Goal: Task Accomplishment & Management: Manage account settings

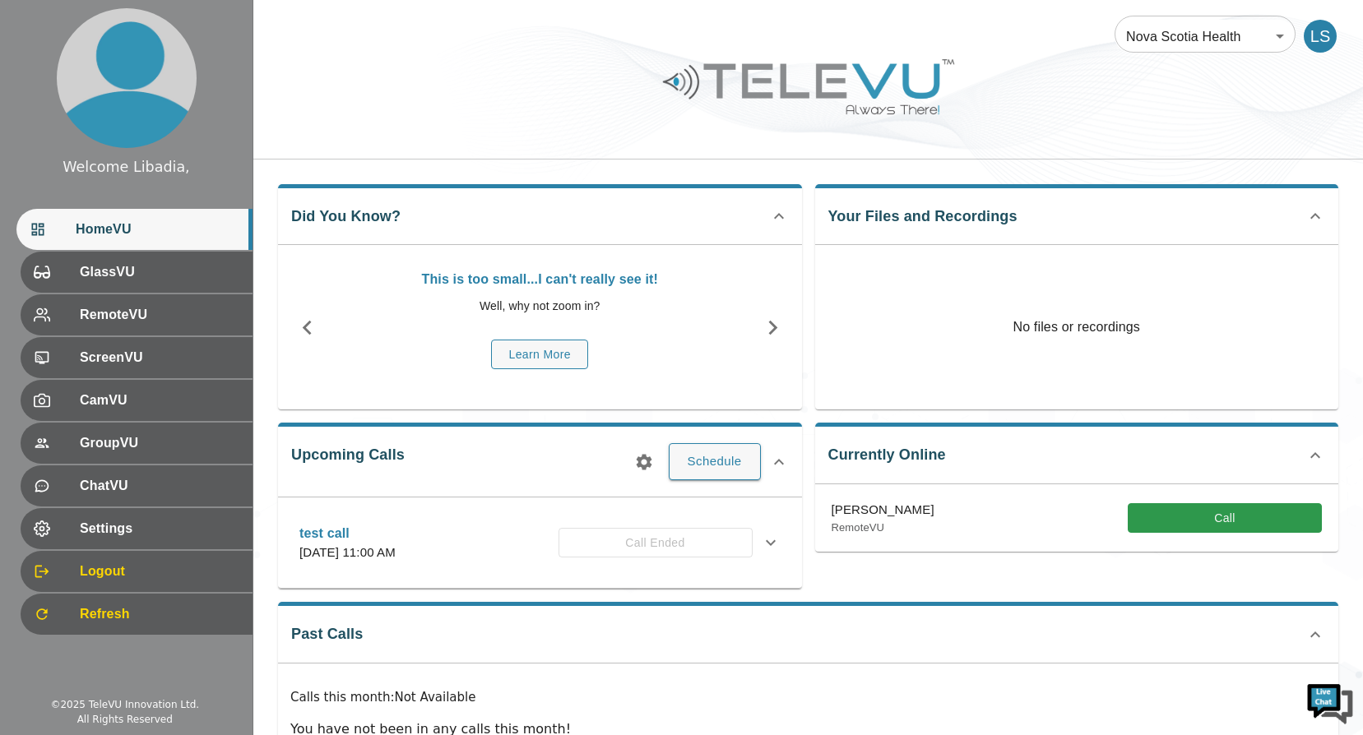
click at [1327, 38] on div "LS" at bounding box center [1319, 36] width 33 height 33
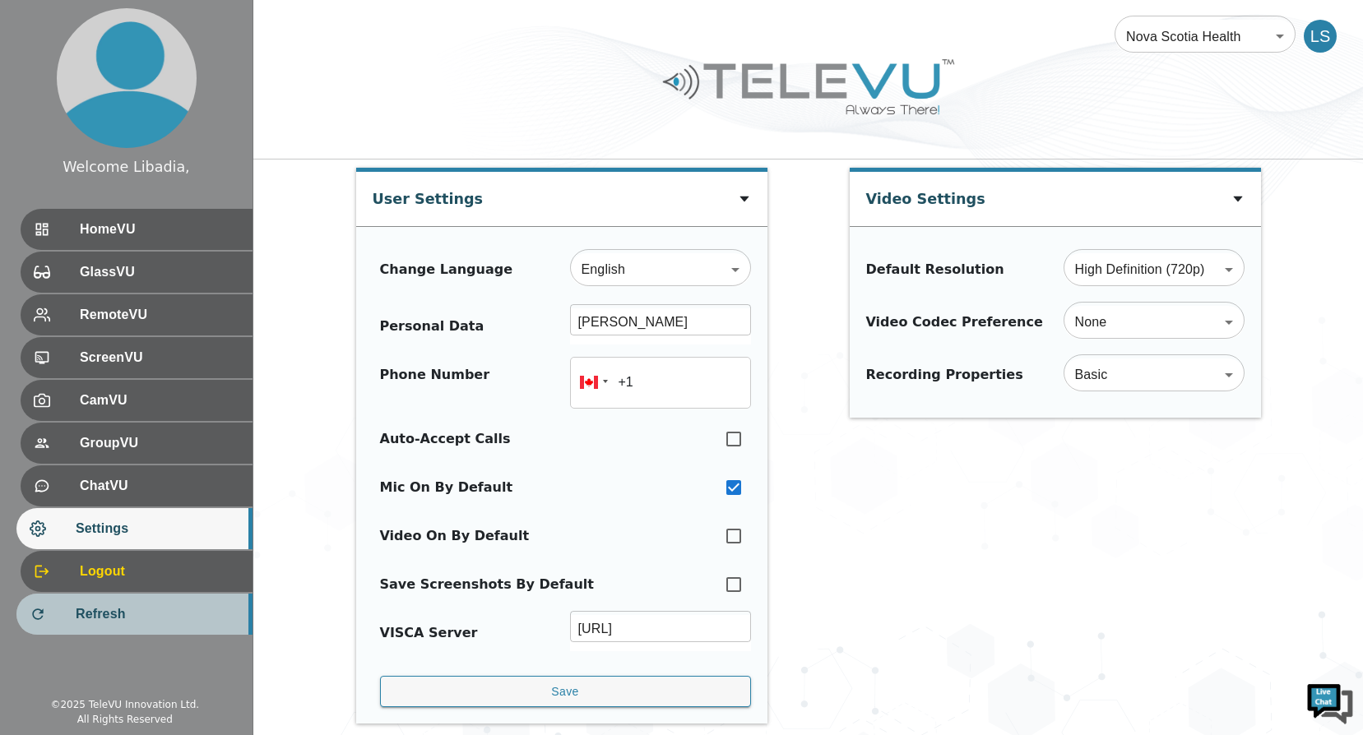
click at [99, 611] on span "Refresh" at bounding box center [158, 614] width 164 height 20
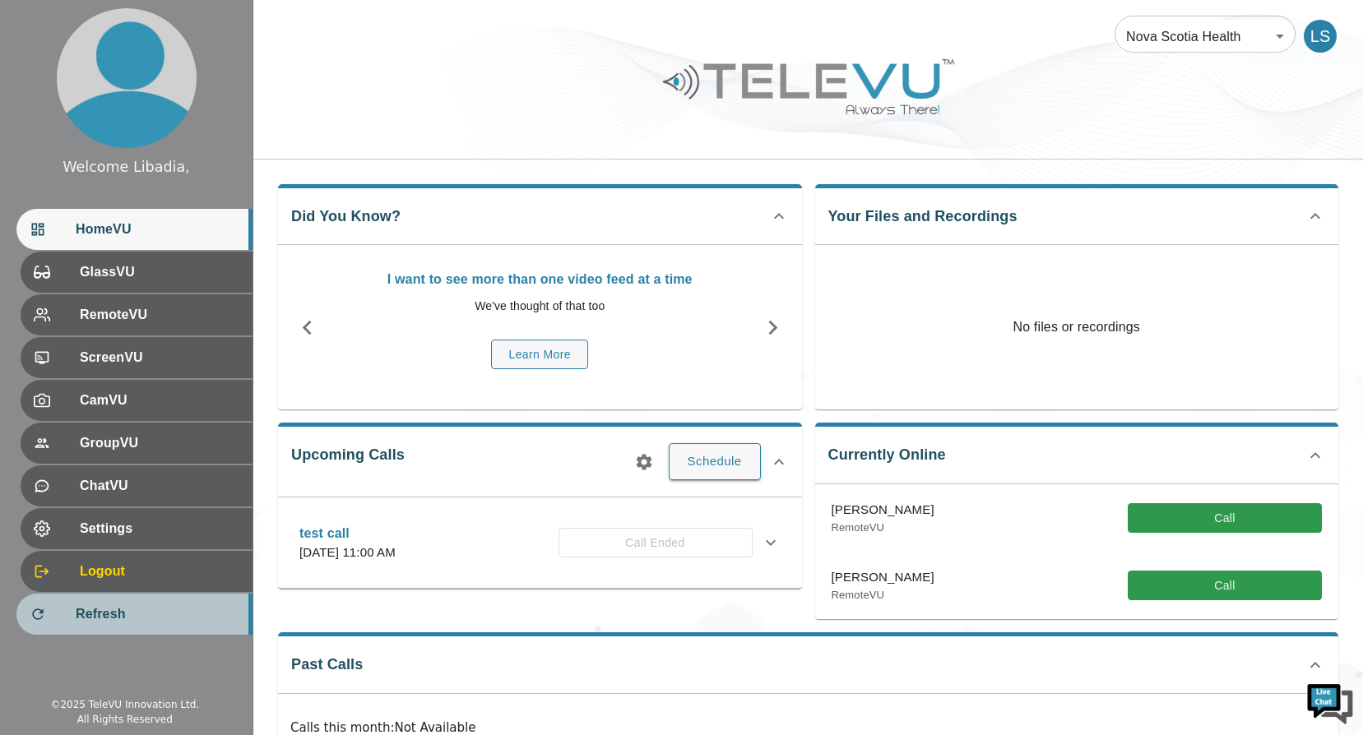
click at [93, 609] on span "Refresh" at bounding box center [158, 614] width 164 height 20
click at [97, 613] on span "Refresh" at bounding box center [158, 614] width 164 height 20
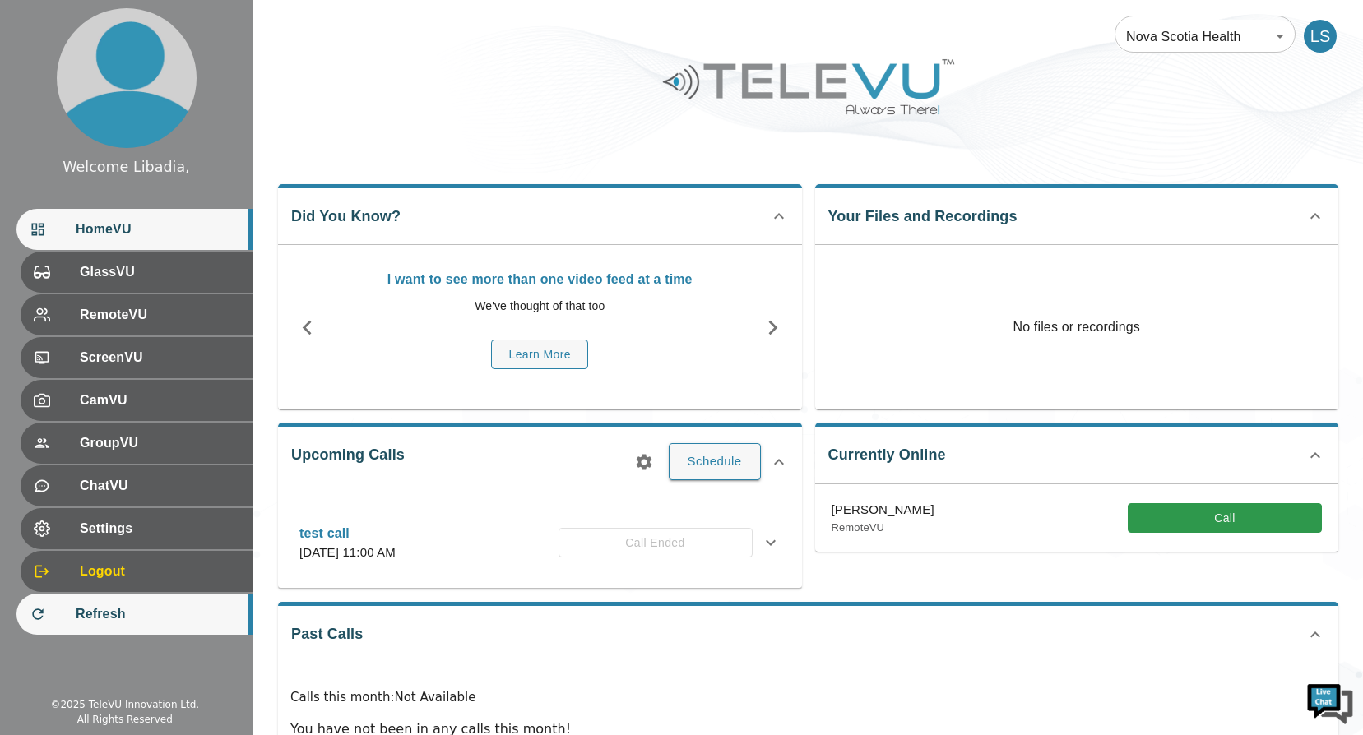
click at [98, 609] on span "Refresh" at bounding box center [158, 614] width 164 height 20
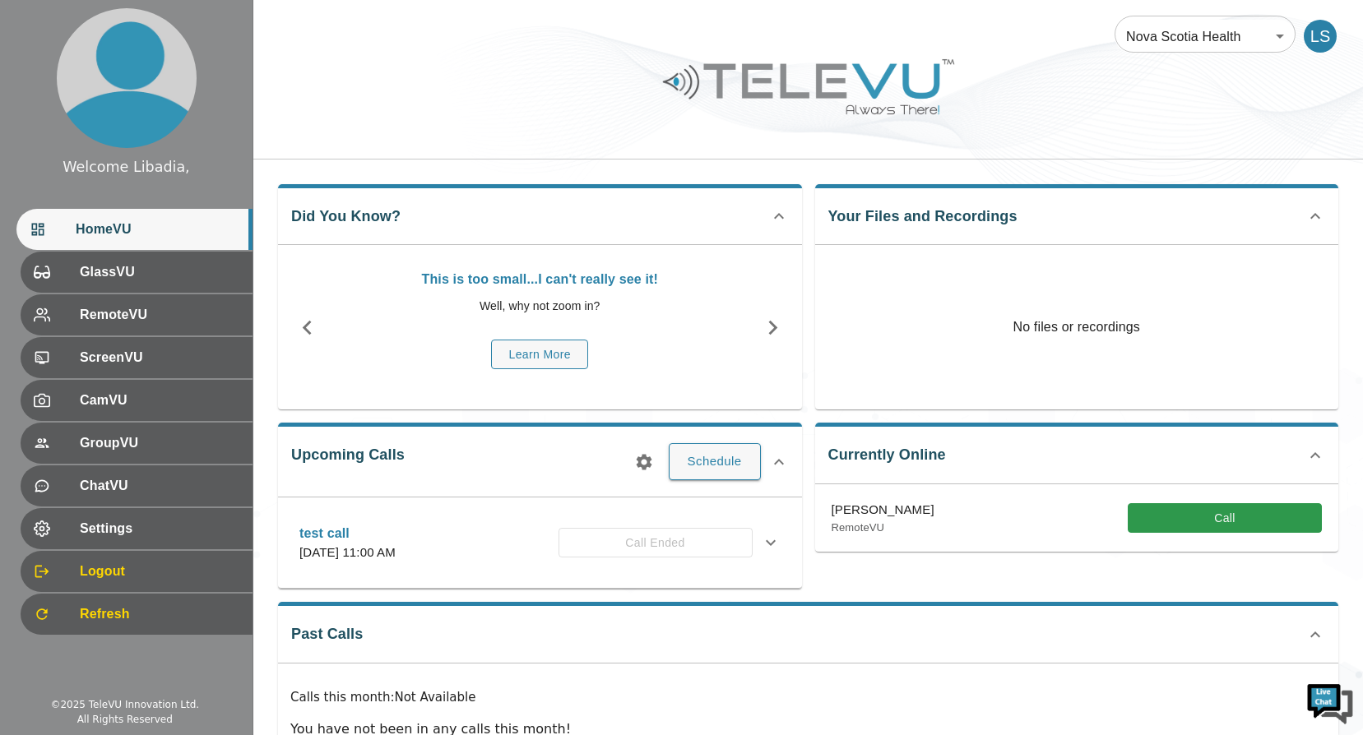
click at [1324, 40] on div "LS" at bounding box center [1319, 36] width 33 height 33
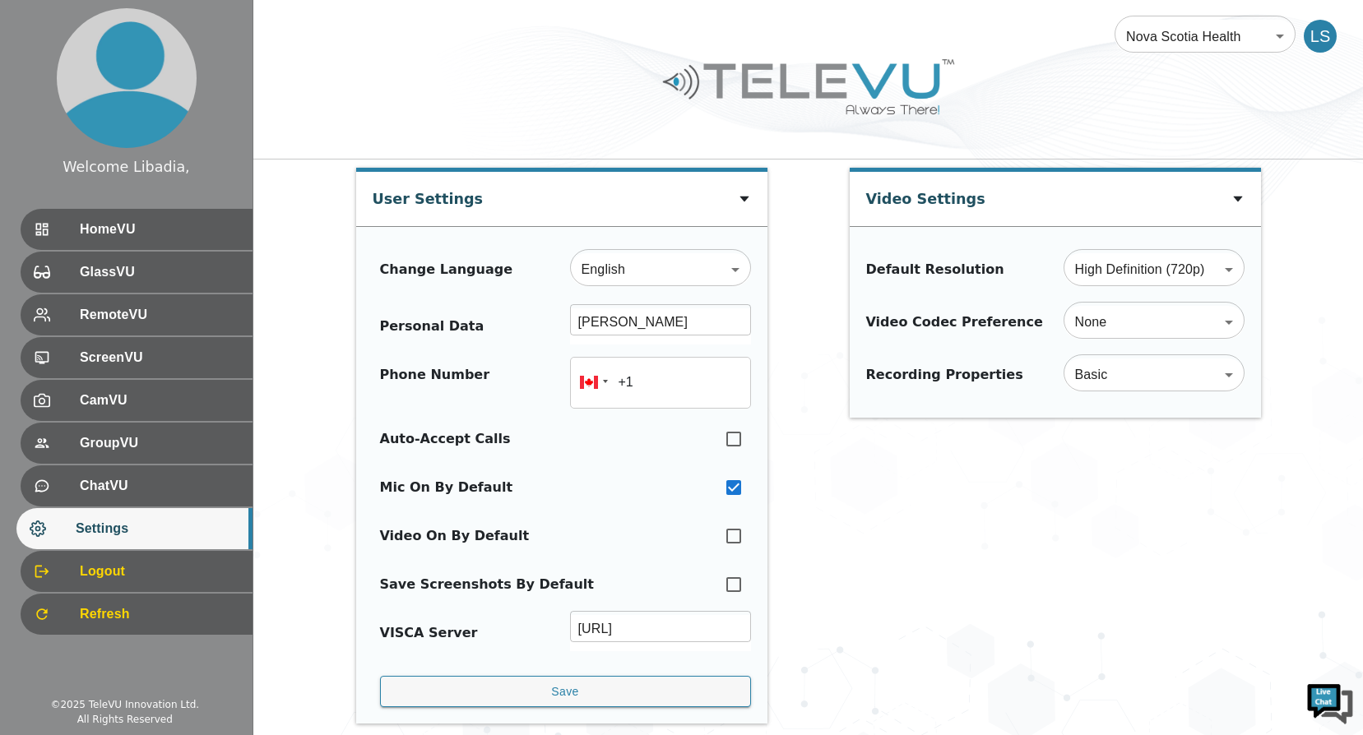
click at [1109, 80] on div at bounding box center [807, 99] width 1109 height 93
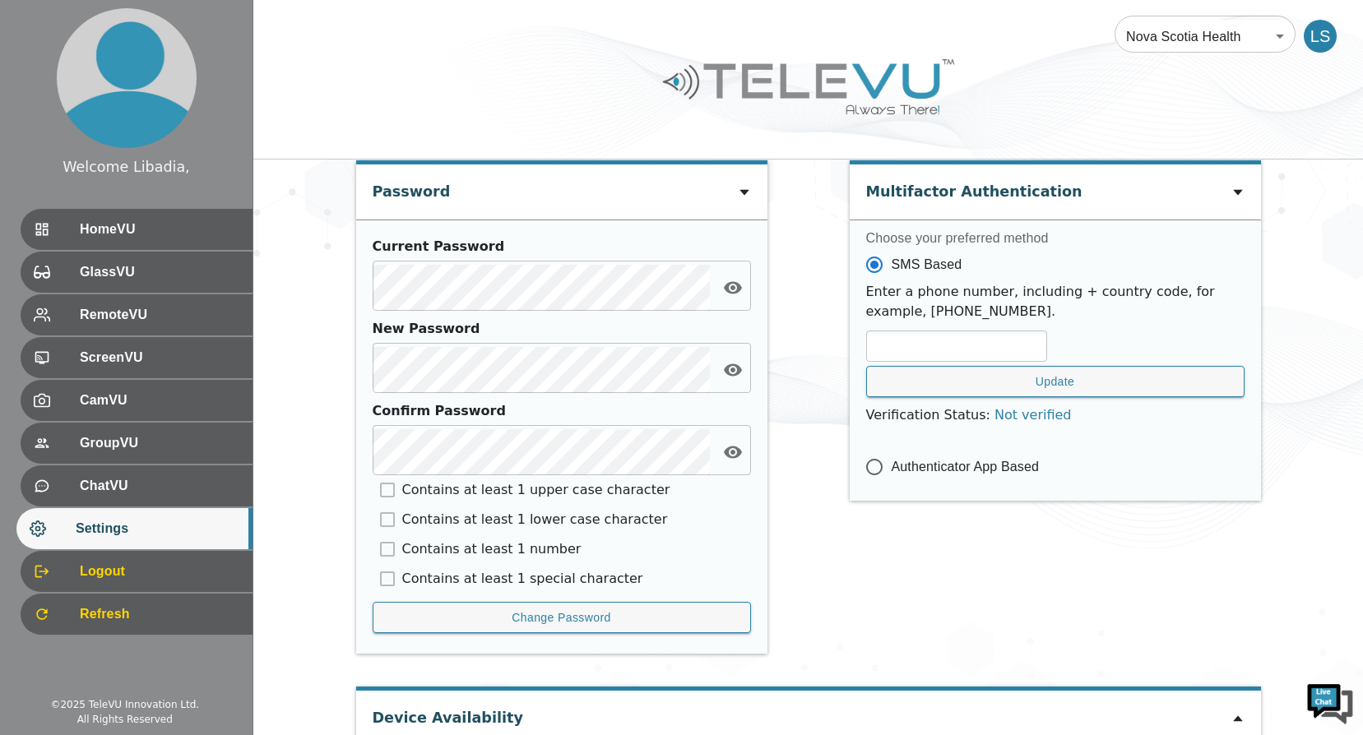
scroll to position [723, 0]
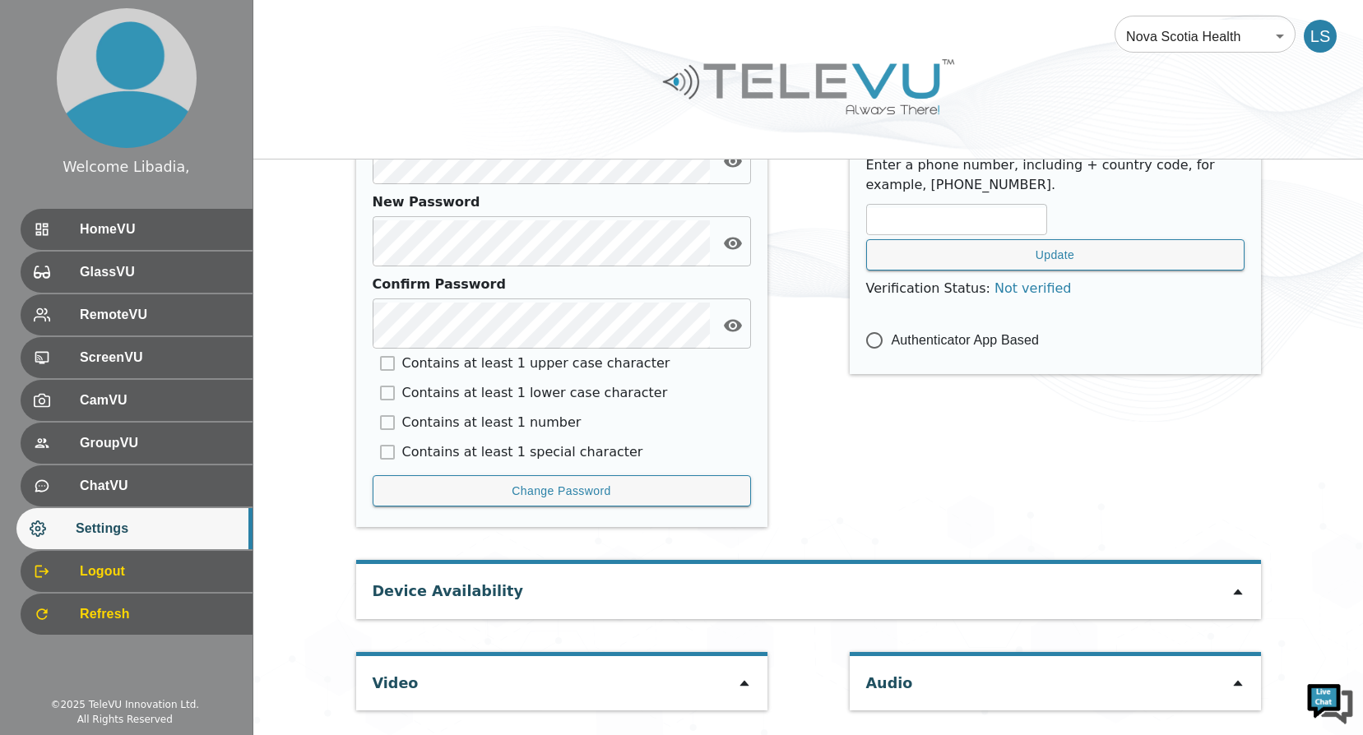
click at [466, 682] on div "Video" at bounding box center [561, 683] width 411 height 54
click at [732, 687] on div "Video" at bounding box center [561, 683] width 411 height 54
click at [877, 587] on div "Device Availability" at bounding box center [808, 591] width 905 height 54
click at [1233, 591] on icon at bounding box center [1237, 591] width 13 height 13
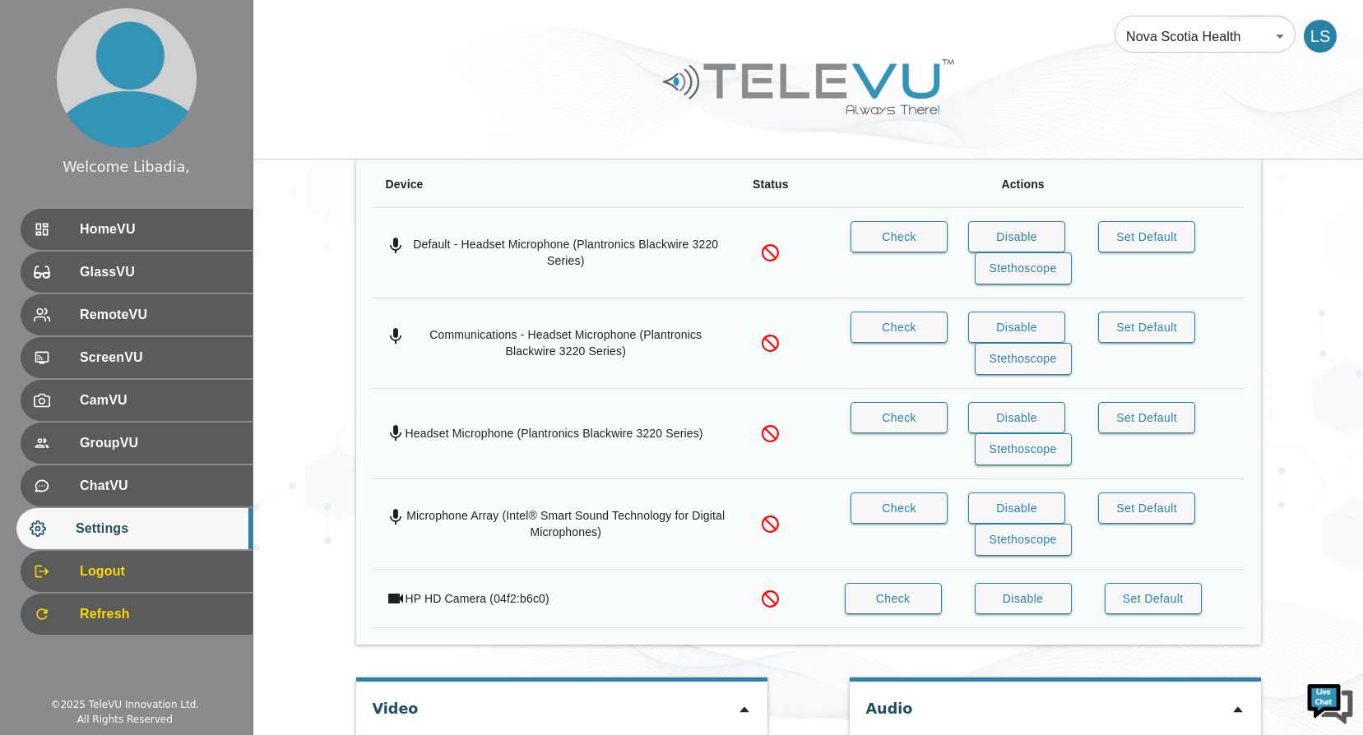
scroll to position [1216, 0]
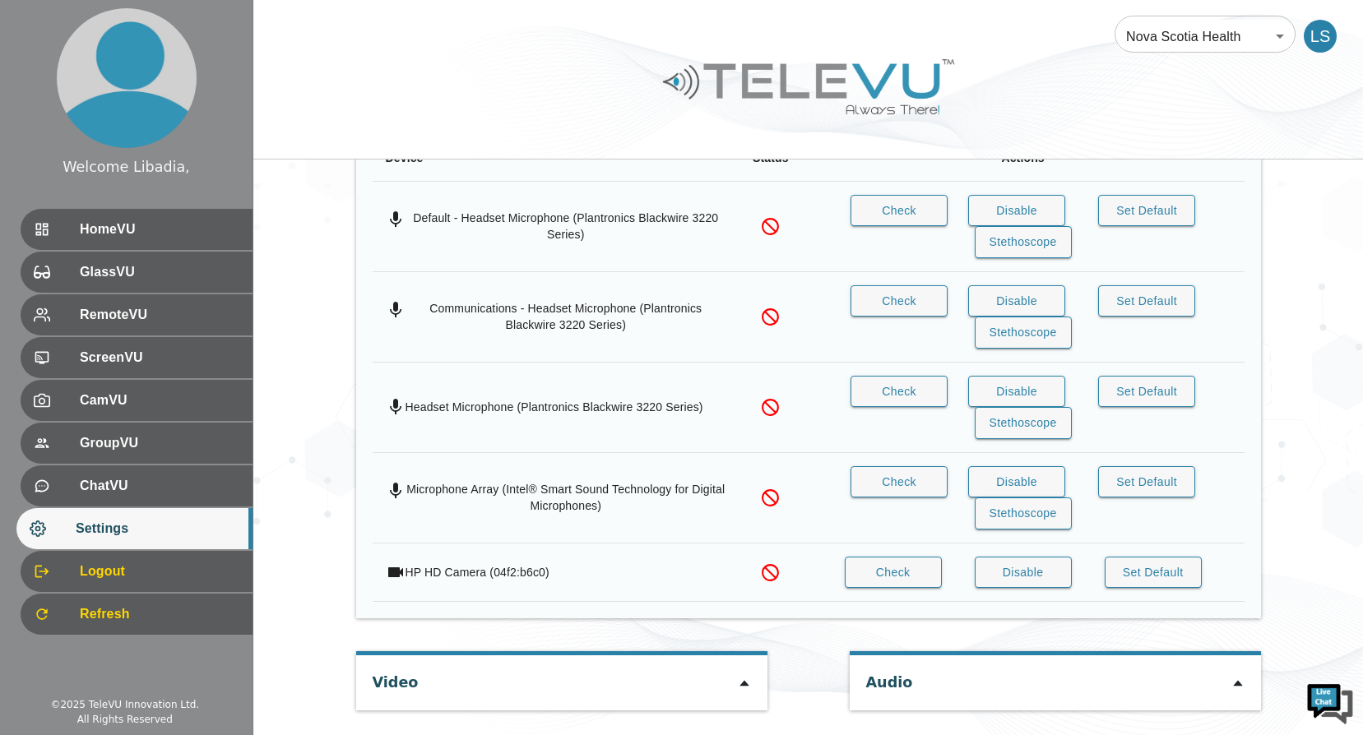
click at [743, 682] on icon at bounding box center [743, 684] width 9 height 6
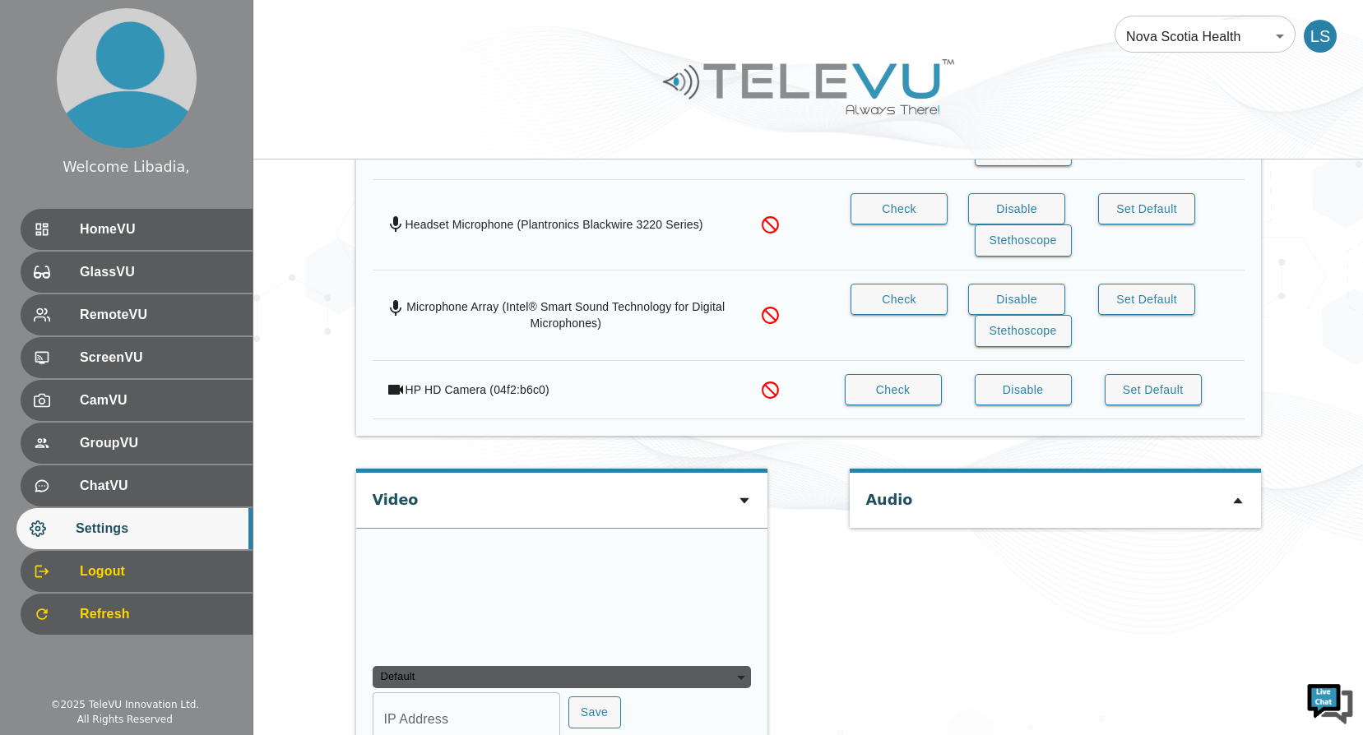
type input "606e348c0381316a1ad44f8fbec0de10bfd1fb335ade732bfa4c76c4da92197b"
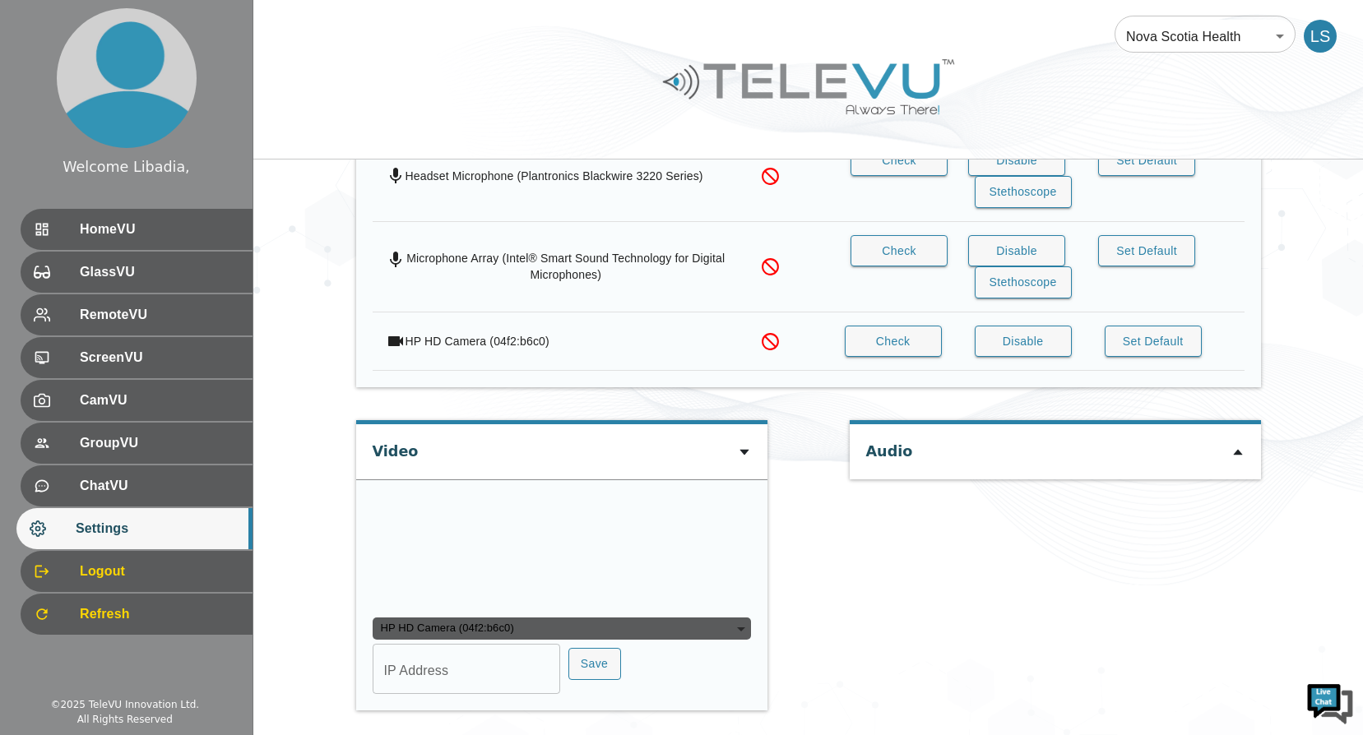
scroll to position [1608, 0]
click at [470, 677] on input "IP Address" at bounding box center [465, 671] width 187 height 46
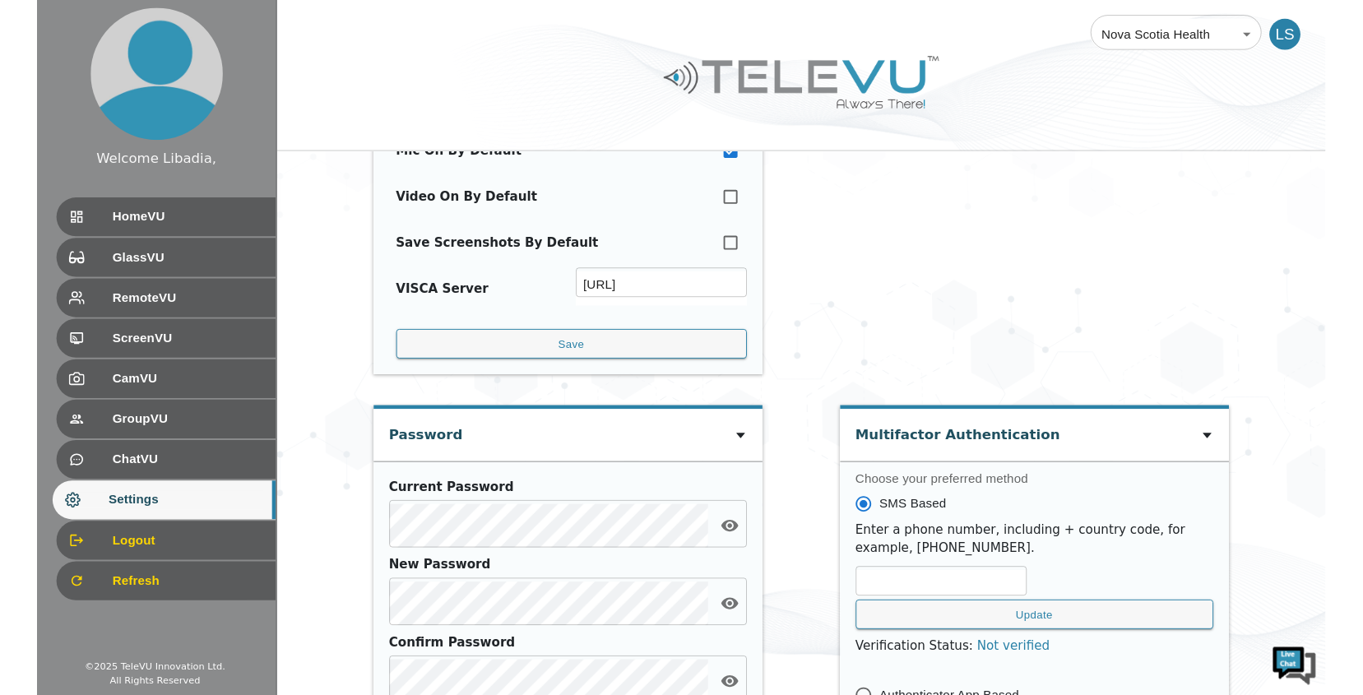
scroll to position [0, 0]
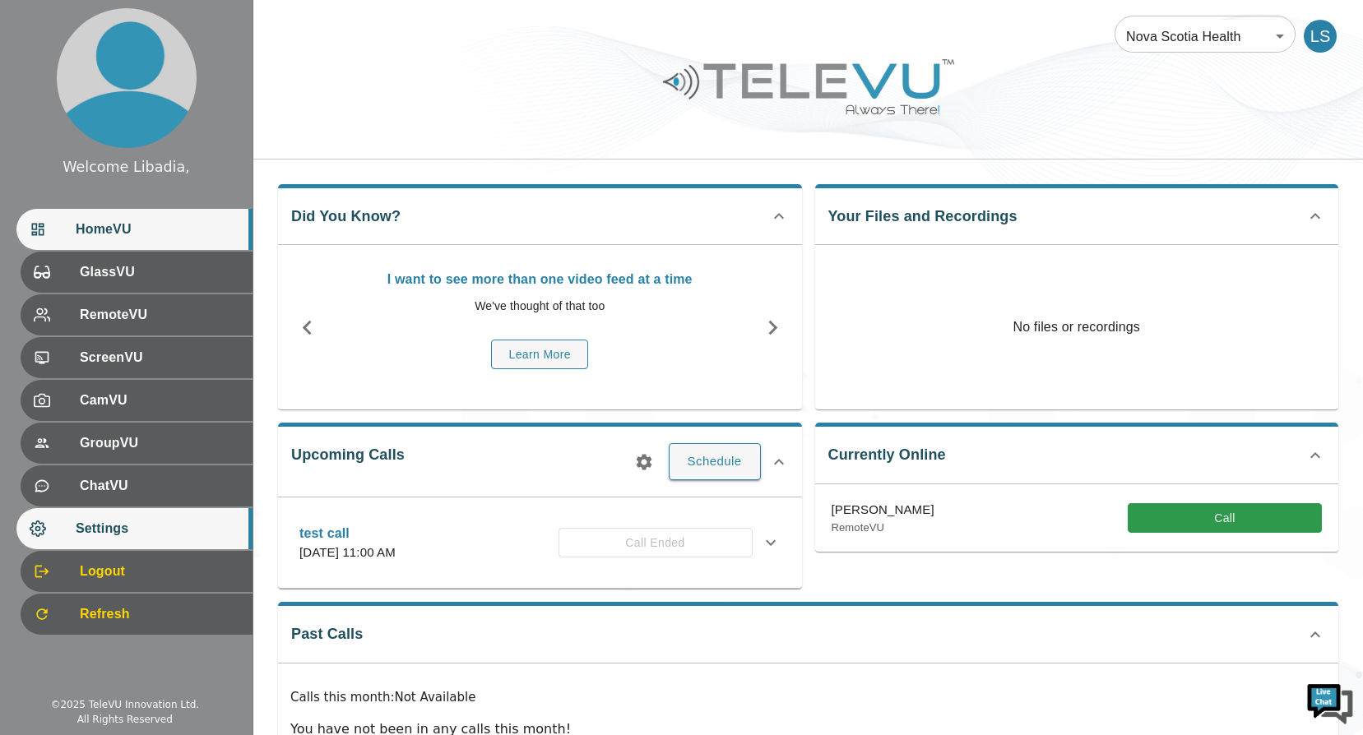
click at [114, 530] on span "Settings" at bounding box center [158, 529] width 164 height 20
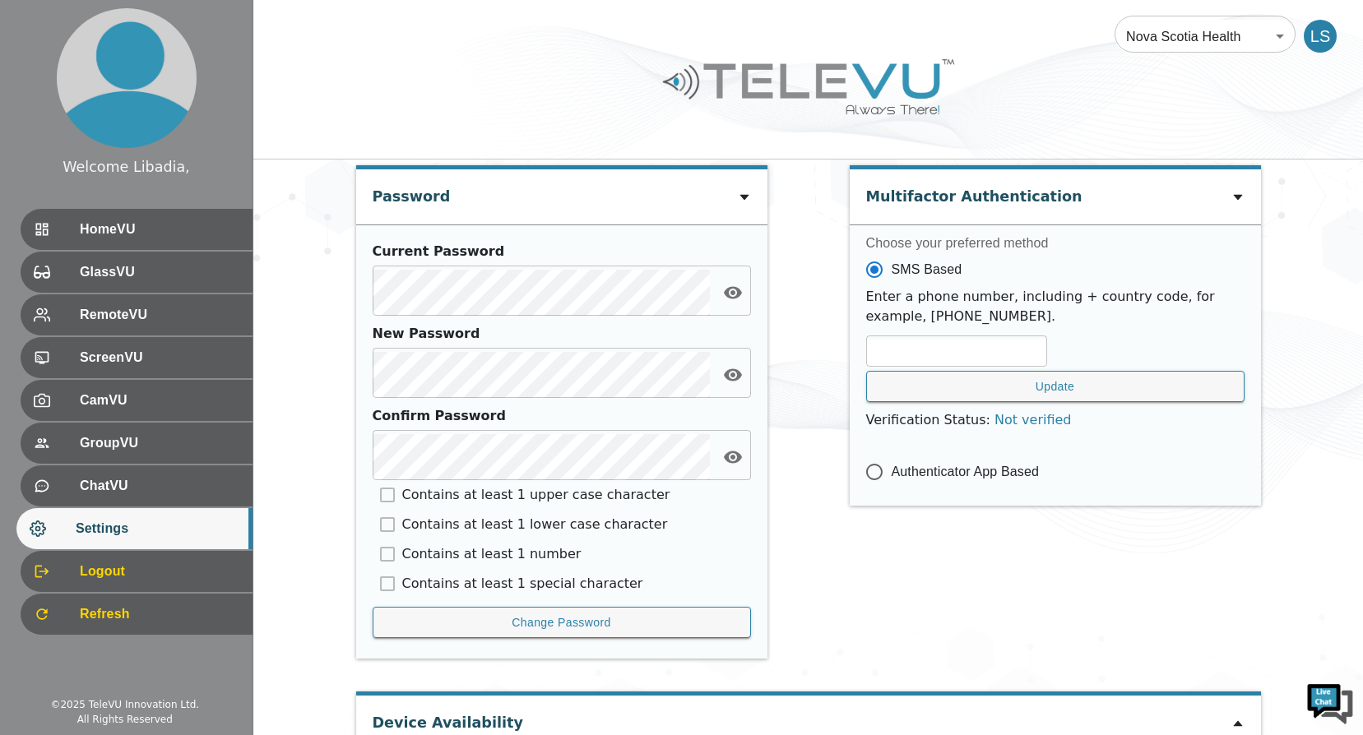
scroll to position [723, 0]
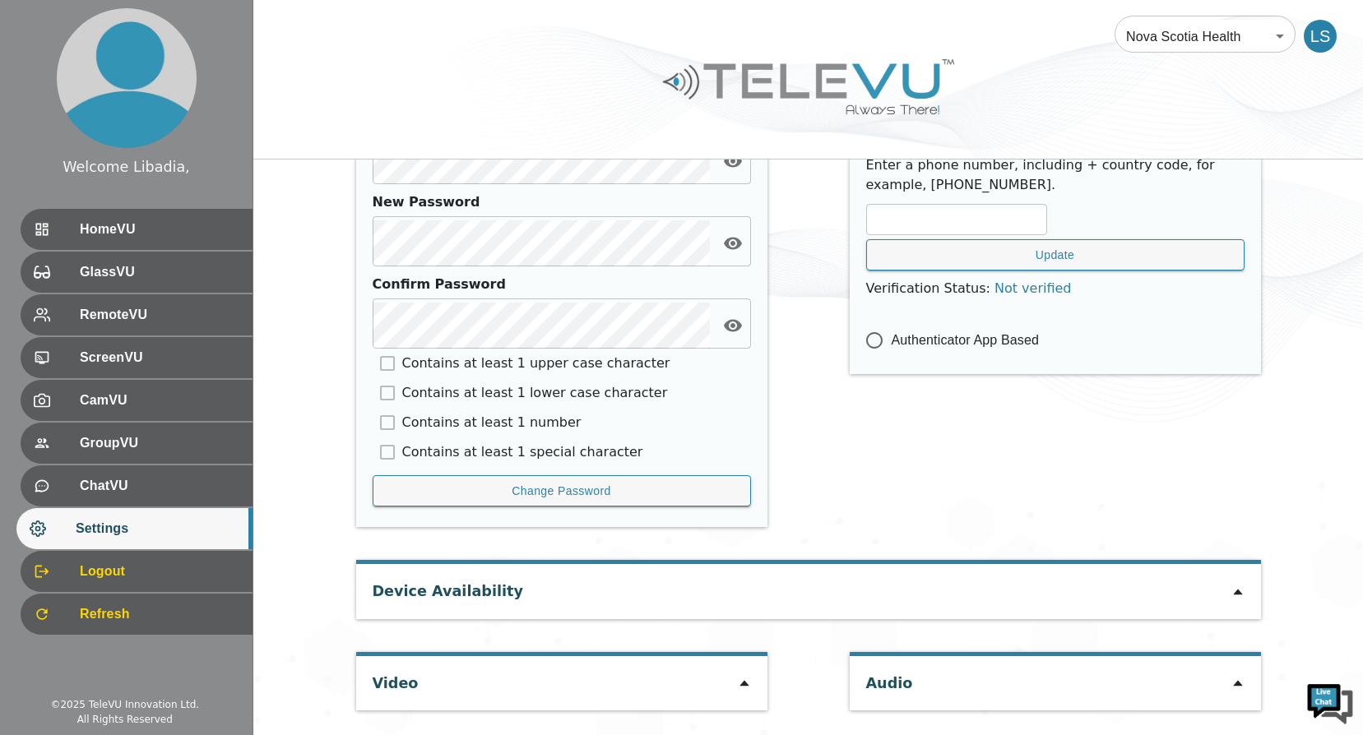
click at [743, 687] on icon at bounding box center [743, 684] width 9 height 6
type input "606e348c0381316a1ad44f8fbec0de10bfd1fb335ade732bfa4c76c4da92197b"
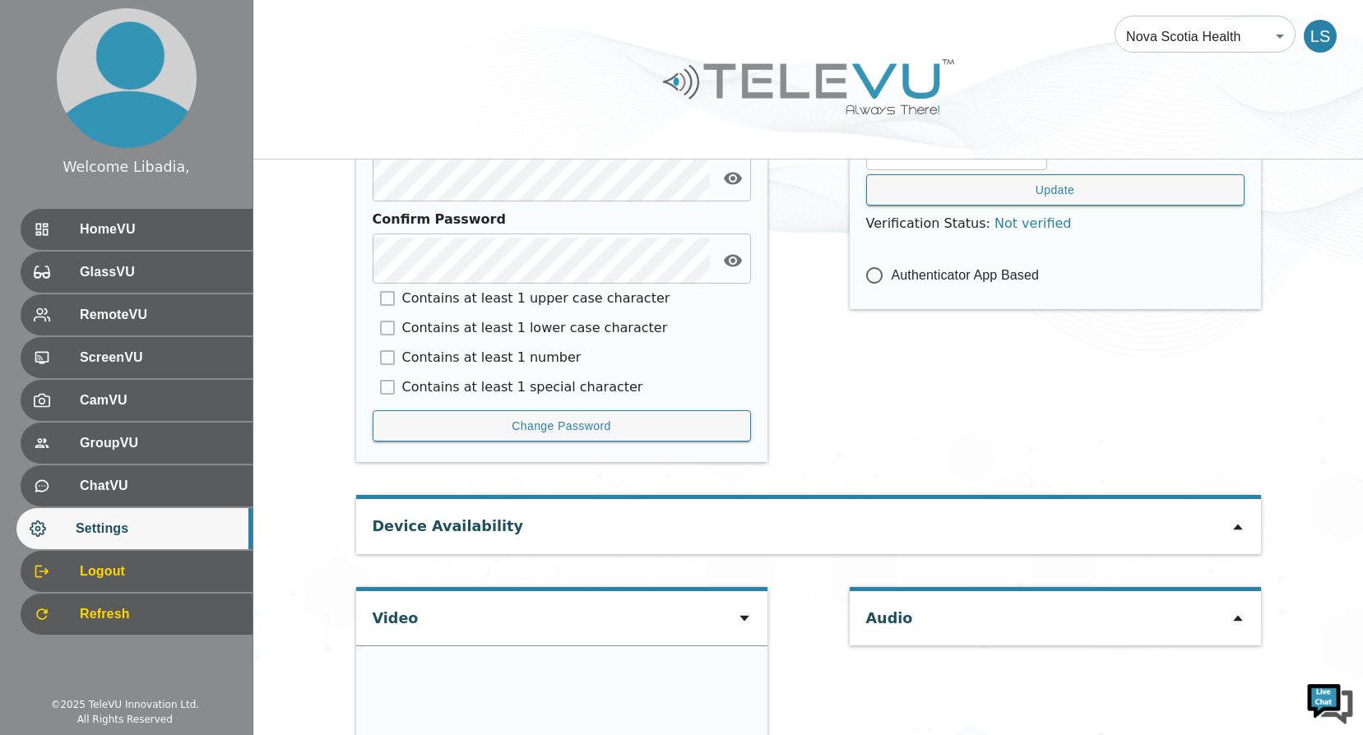
scroll to position [786, 0]
click at [1236, 614] on icon at bounding box center [1237, 619] width 13 height 13
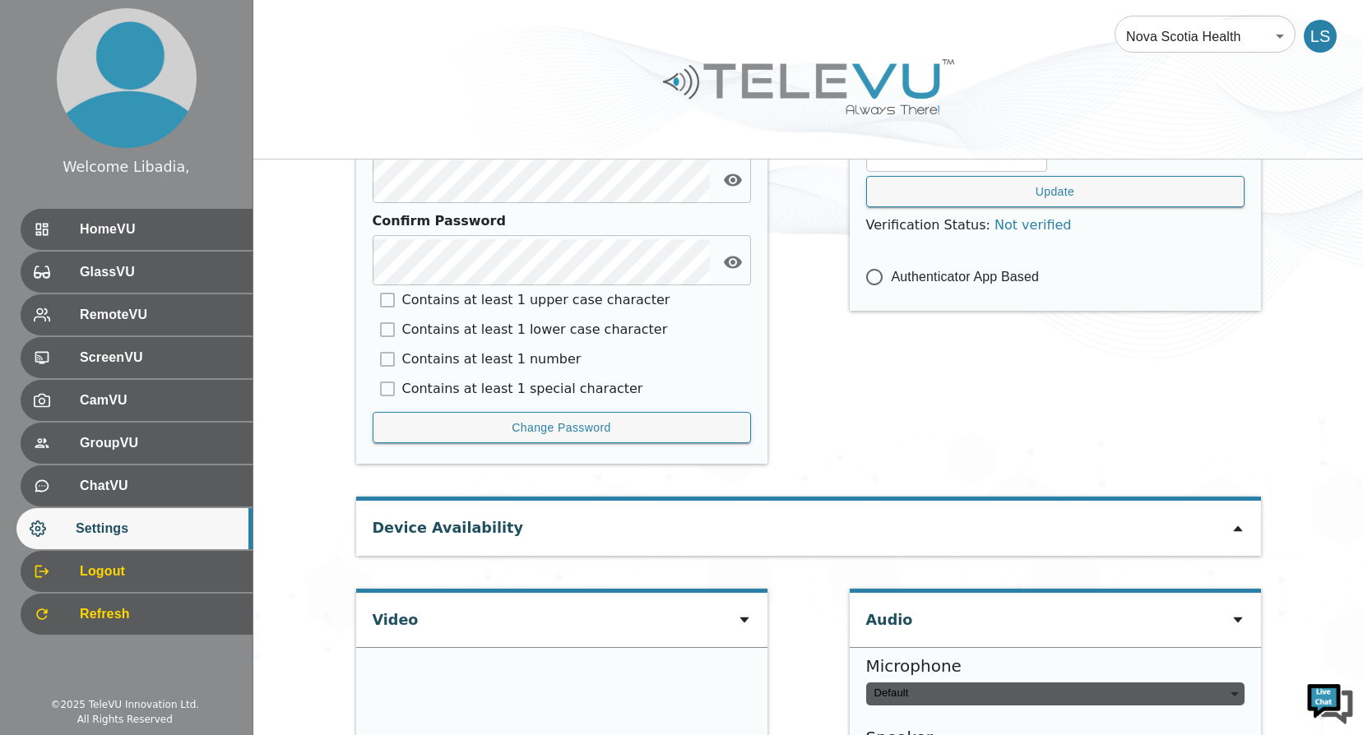
type input "default"
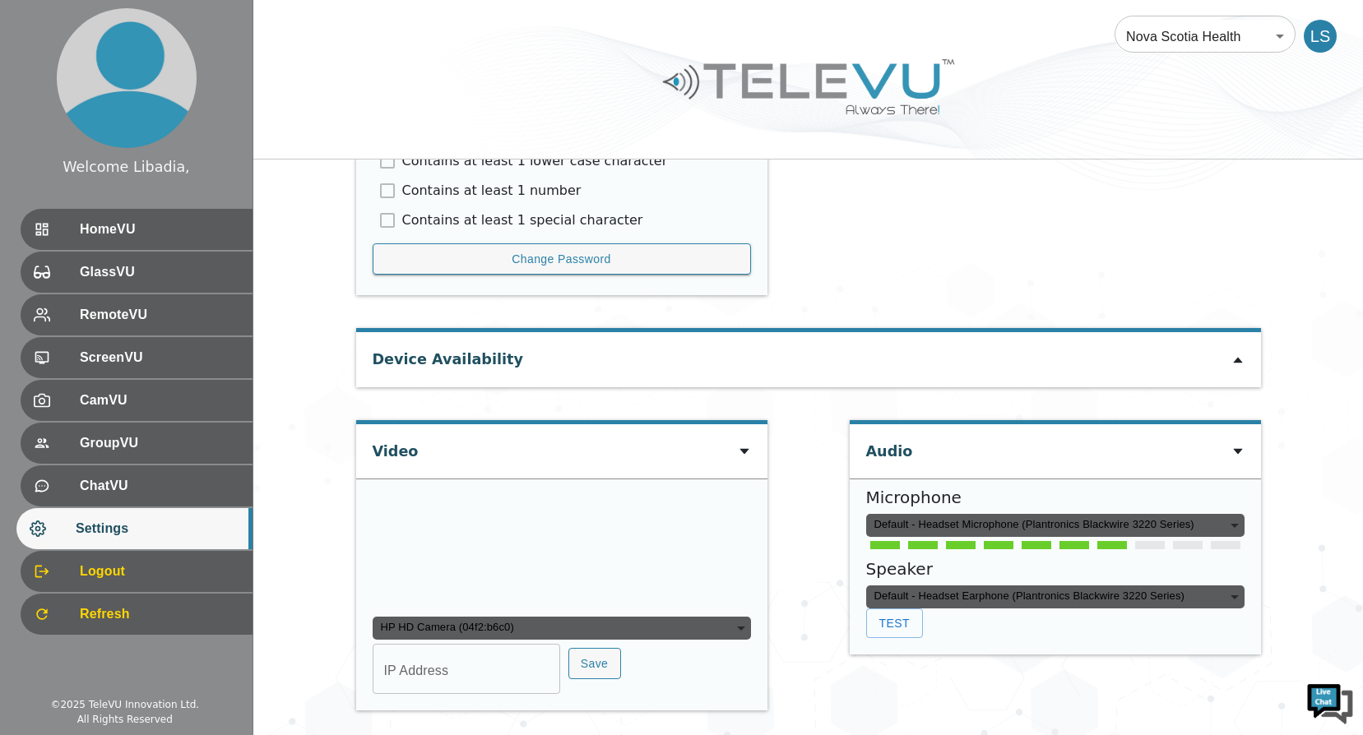
scroll to position [1115, 0]
click at [433, 666] on input "IP Address" at bounding box center [465, 671] width 187 height 46
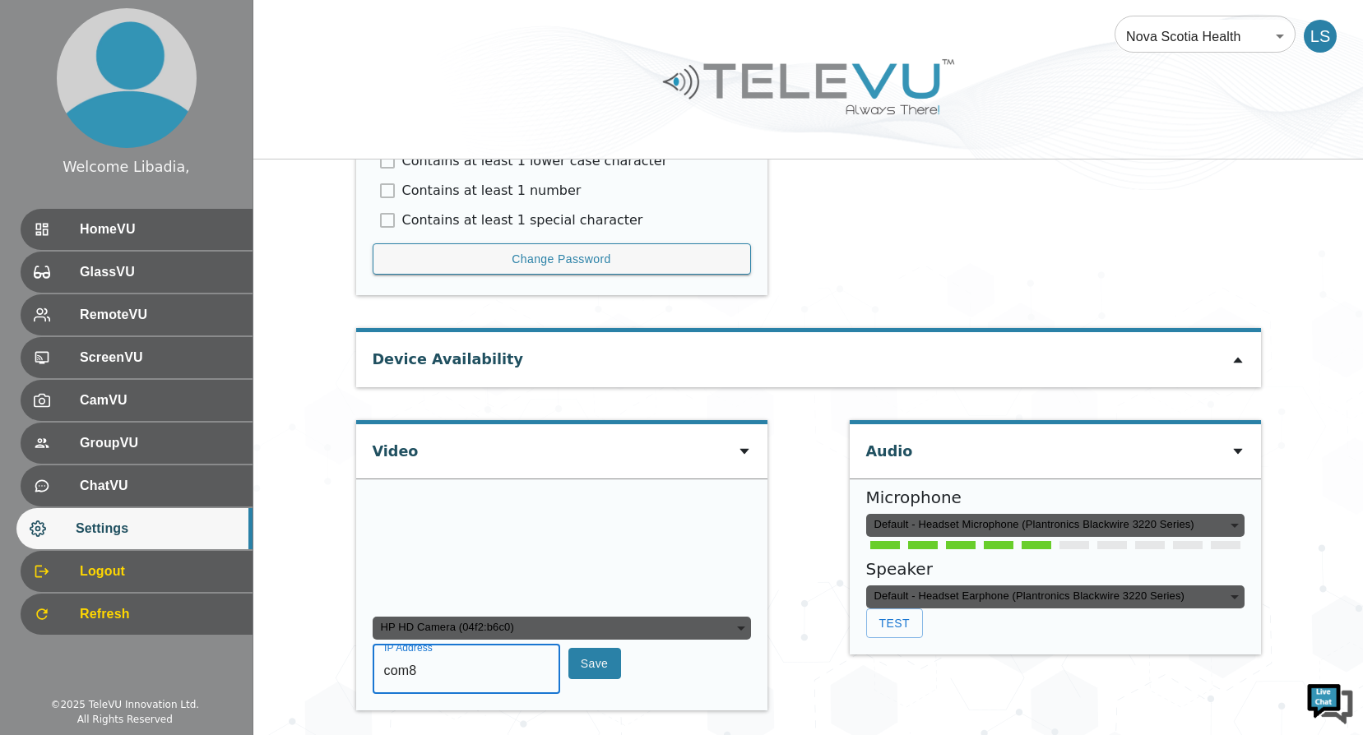
type input "com8"
click at [585, 661] on button "Save" at bounding box center [594, 664] width 53 height 32
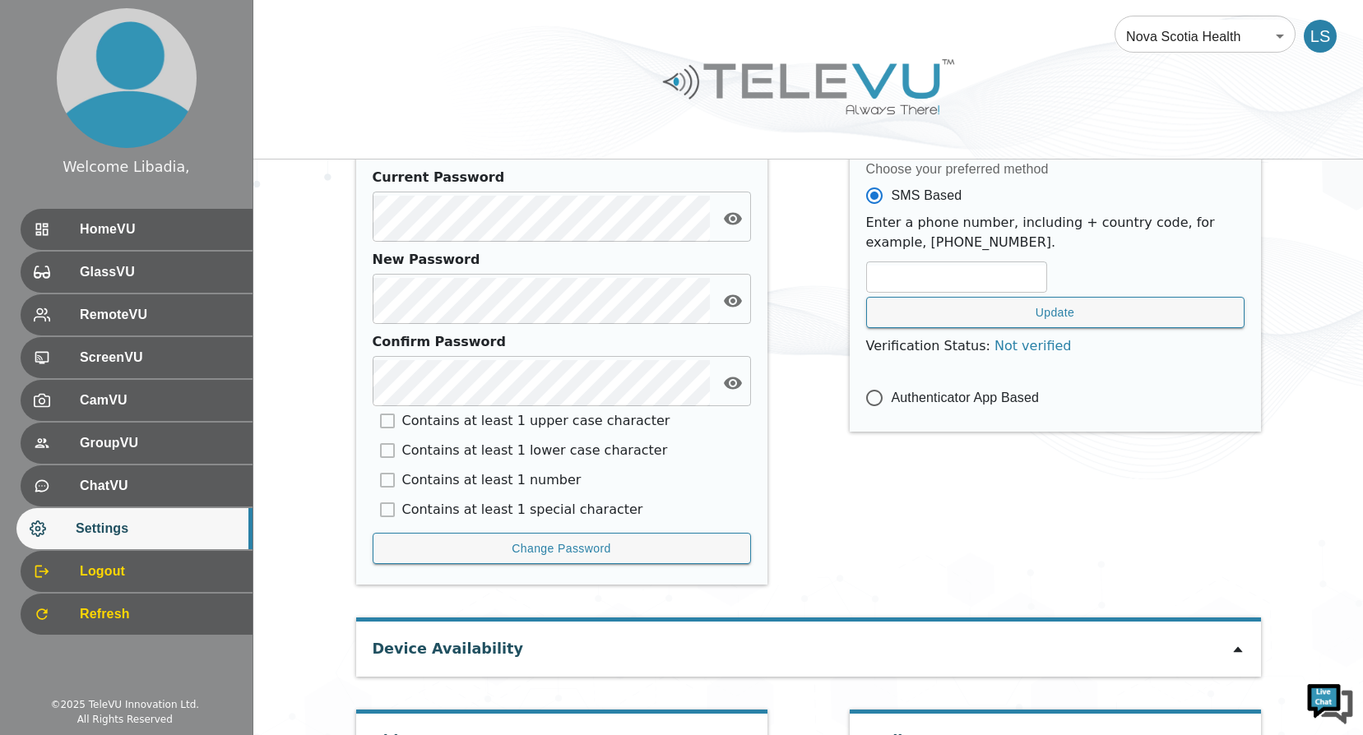
scroll to position [457, 0]
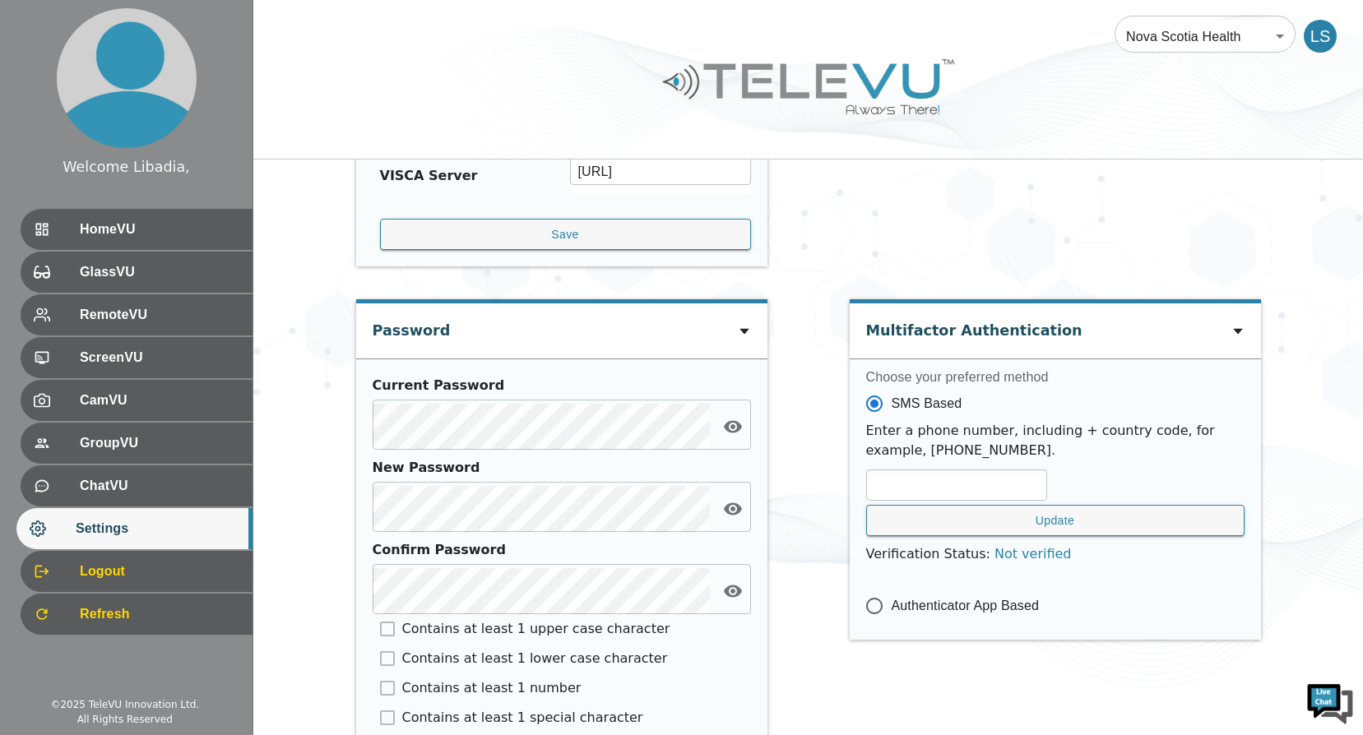
click at [784, 689] on div "User Settings Change Language English en ​ Personal Data Libadia, Scott ​ Phone…" at bounding box center [808, 467] width 921 height 1530
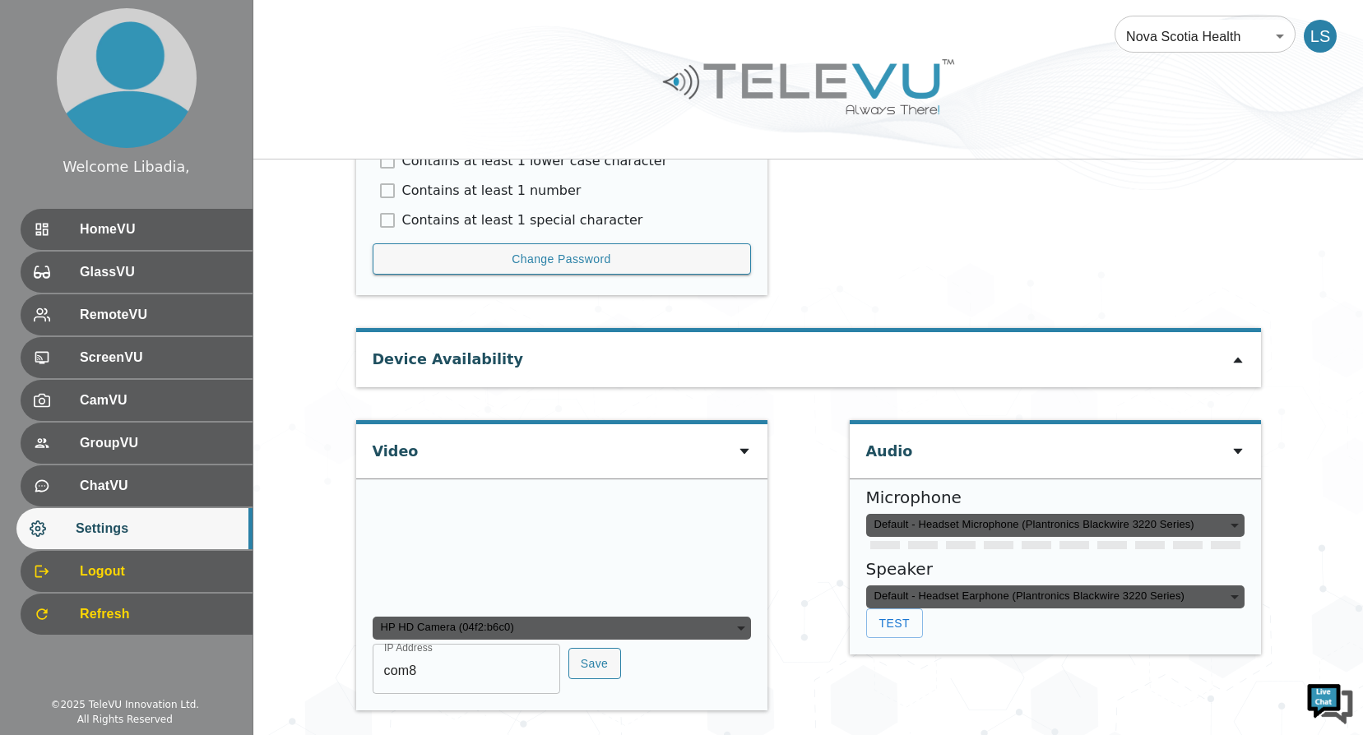
scroll to position [1033, 0]
click at [746, 445] on icon at bounding box center [744, 451] width 13 height 13
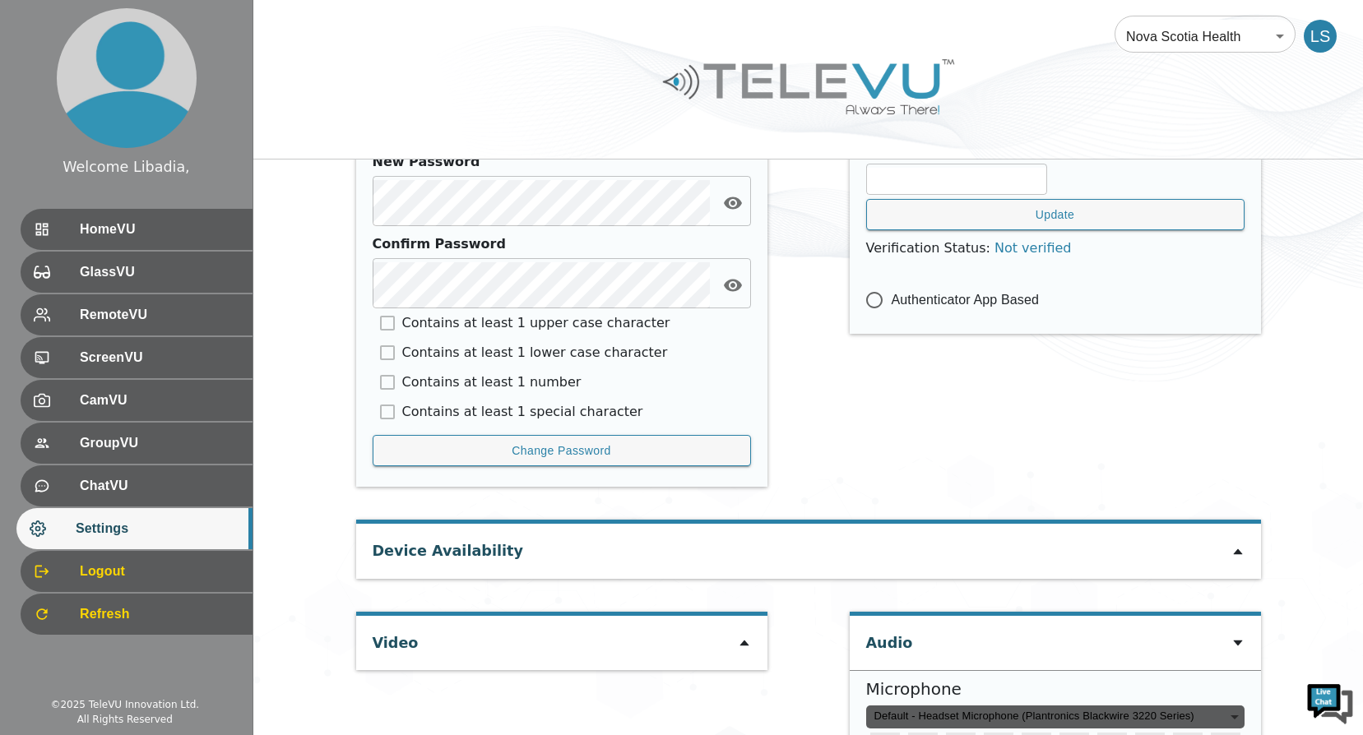
scroll to position [900, 0]
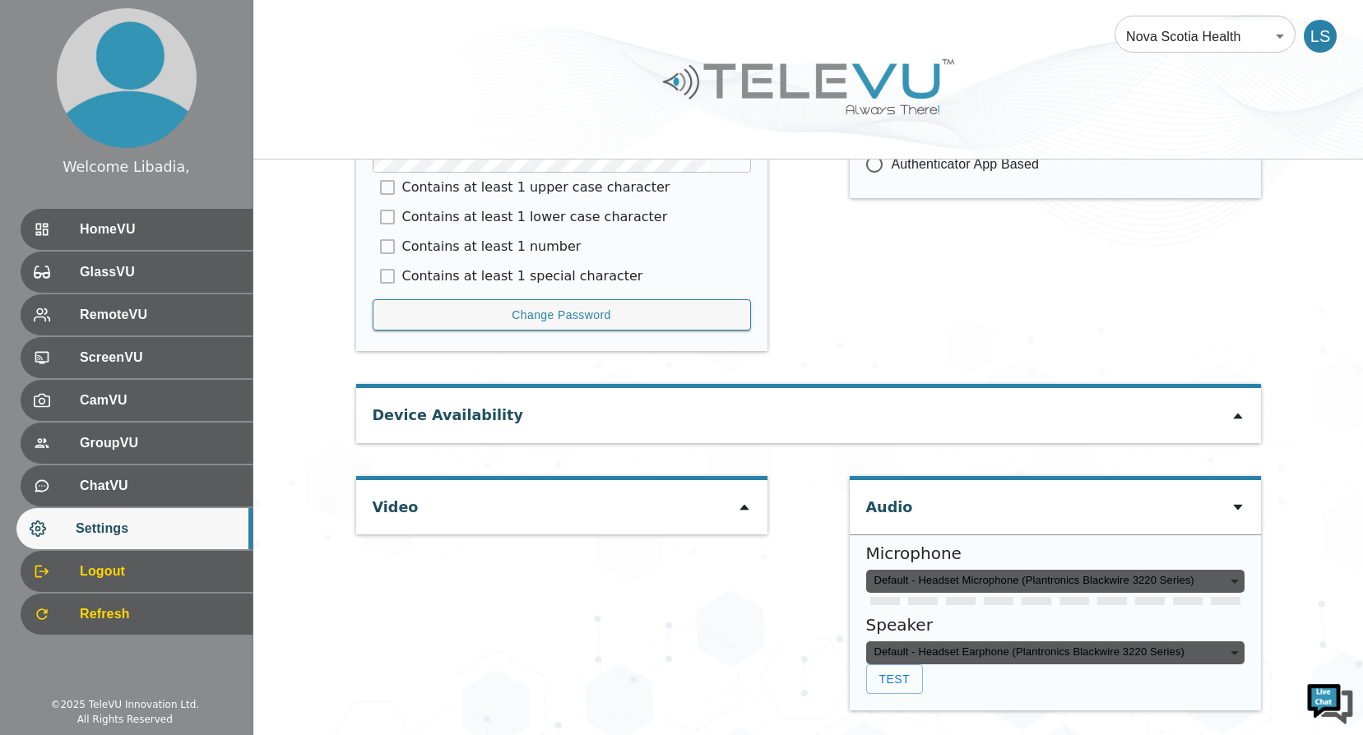
click at [742, 508] on icon at bounding box center [743, 508] width 9 height 6
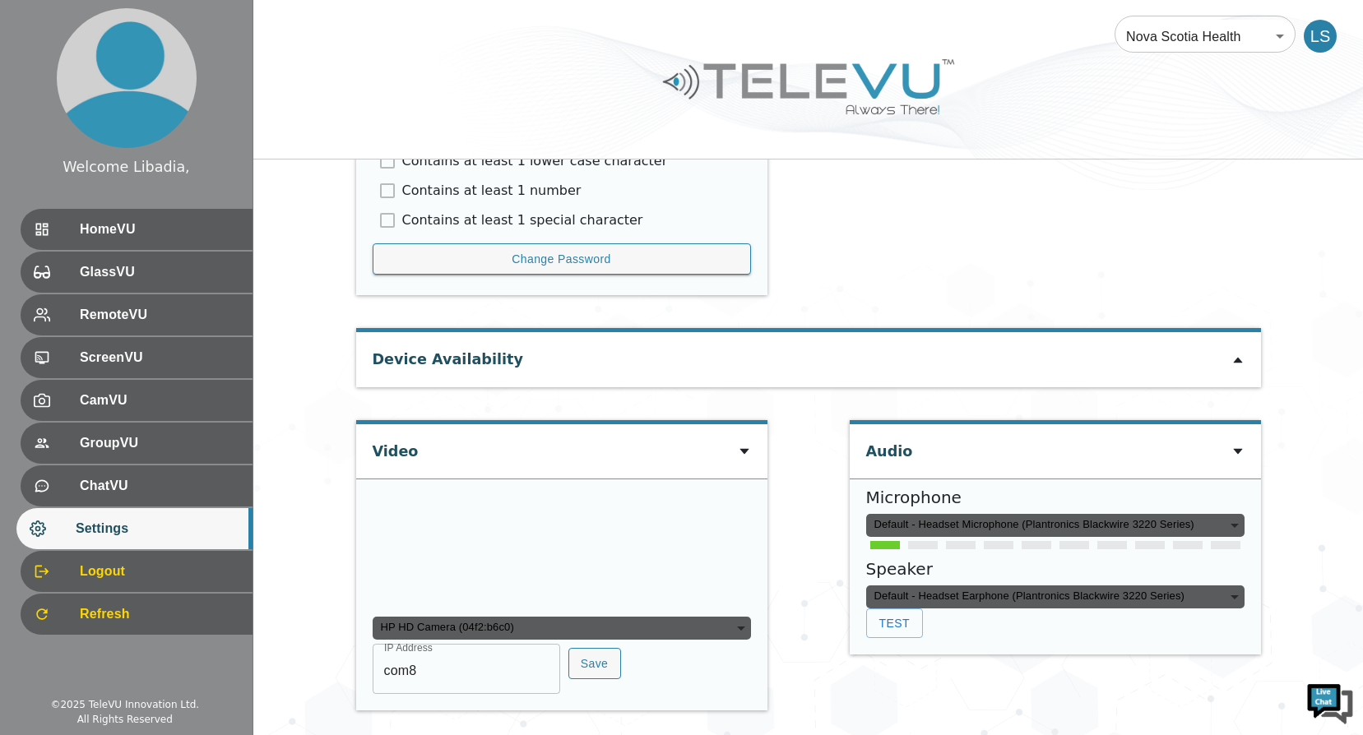
scroll to position [1115, 0]
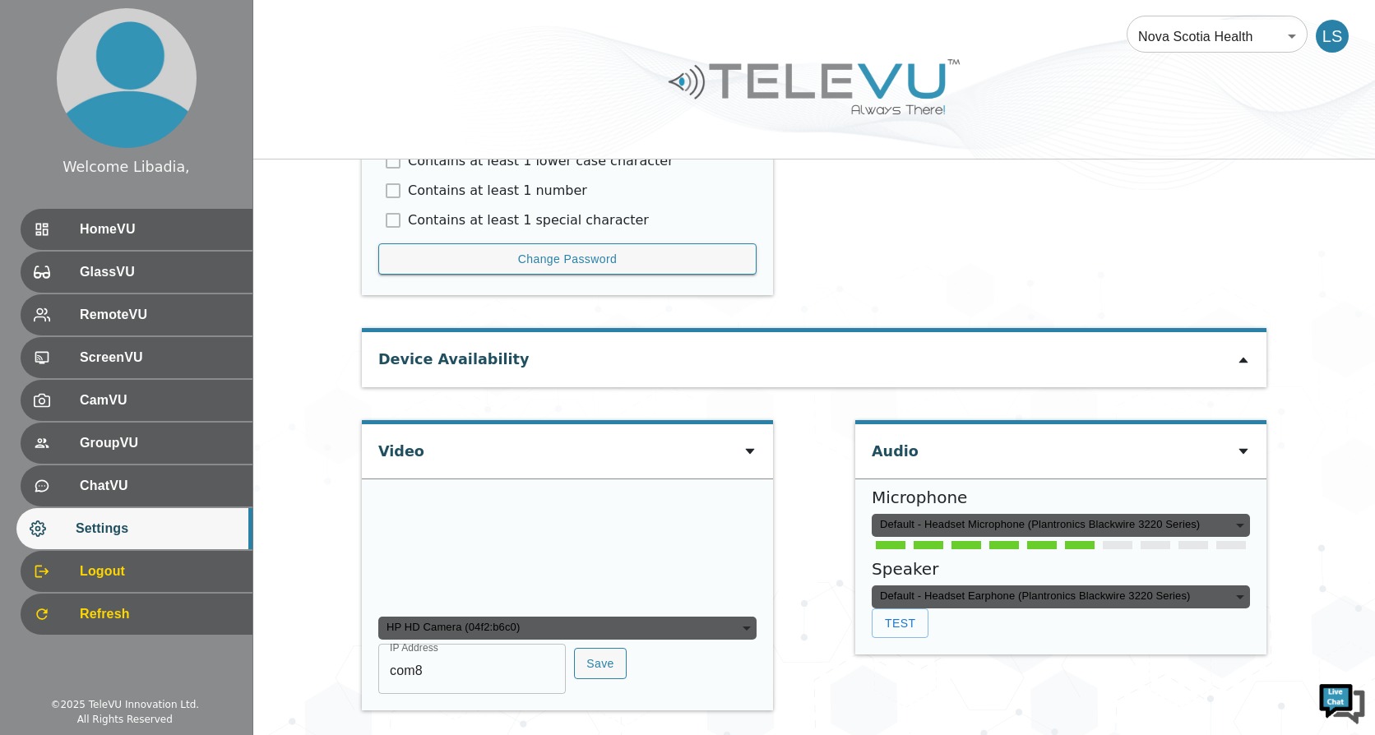
click at [465, 624] on div "HP HD Camera (04f2:b6c0)" at bounding box center [567, 628] width 378 height 23
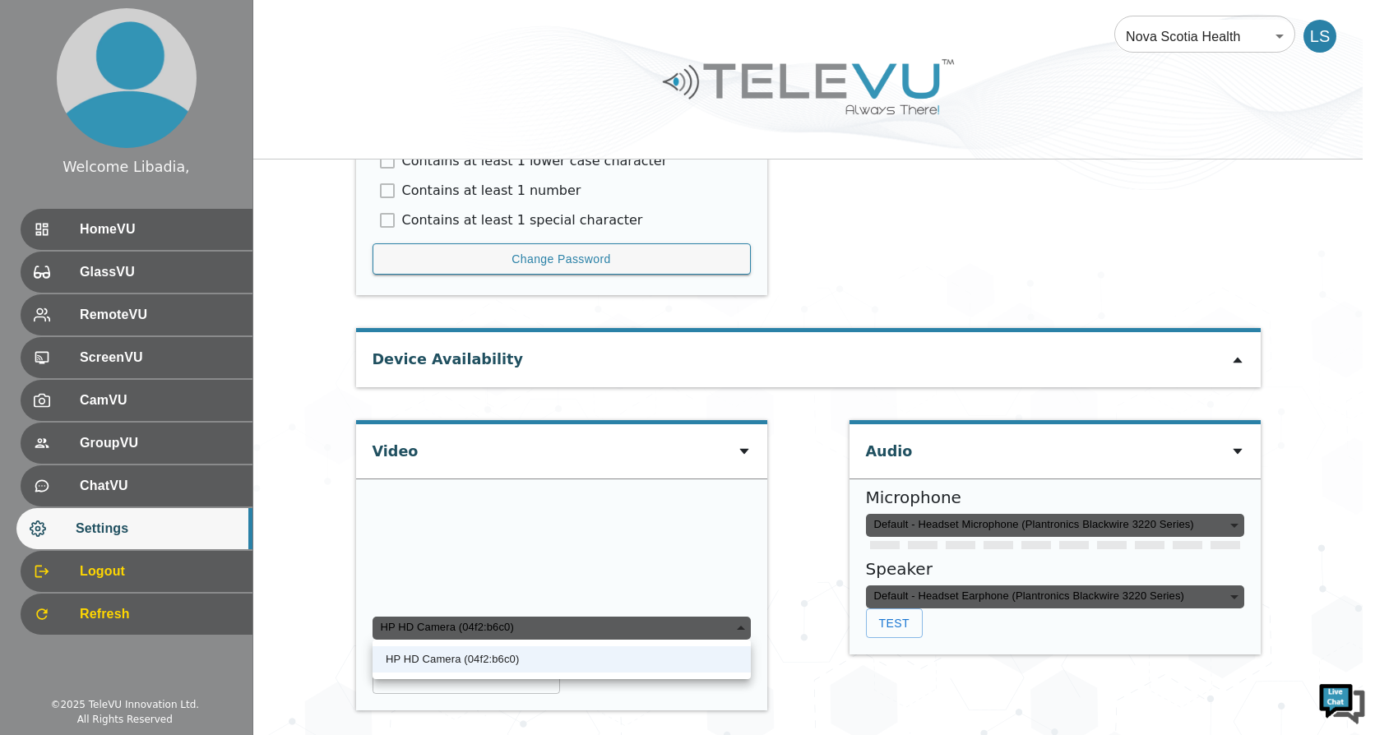
click at [896, 607] on div at bounding box center [687, 367] width 1375 height 735
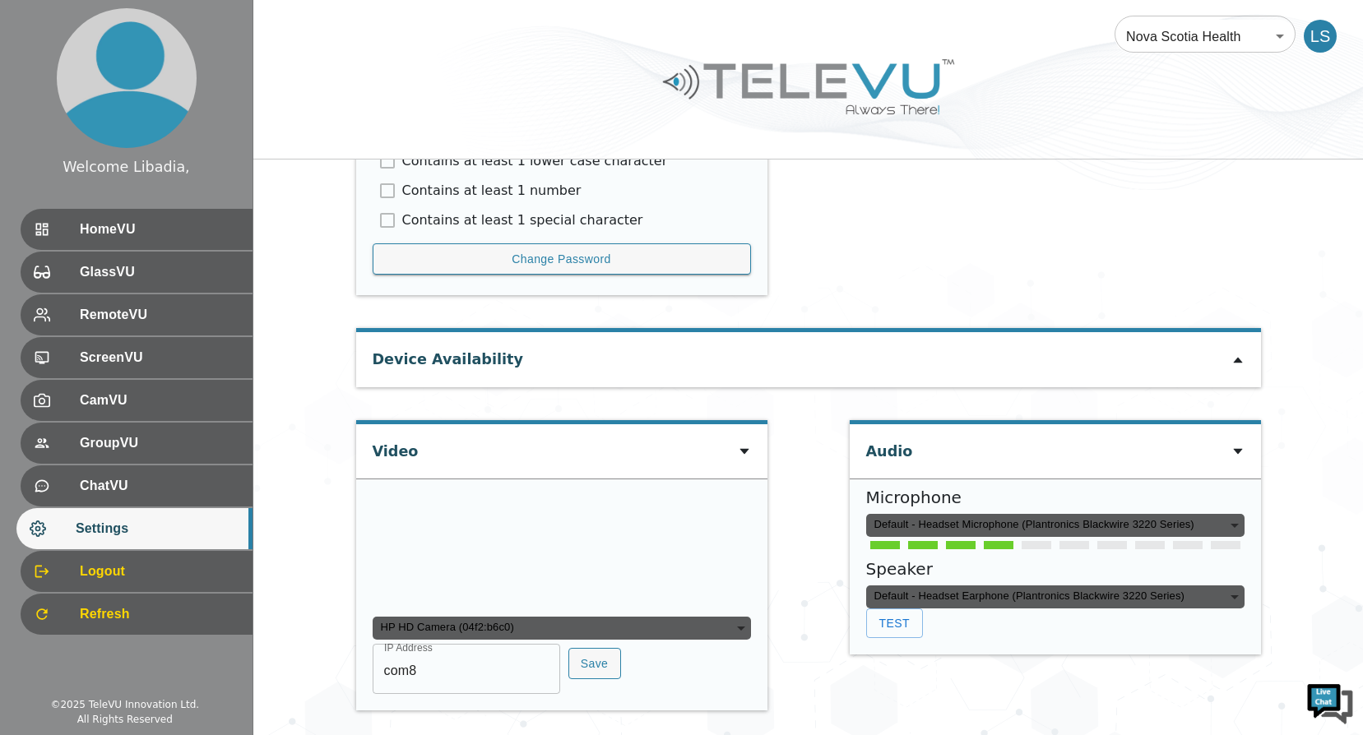
click at [1233, 445] on icon at bounding box center [1237, 451] width 13 height 13
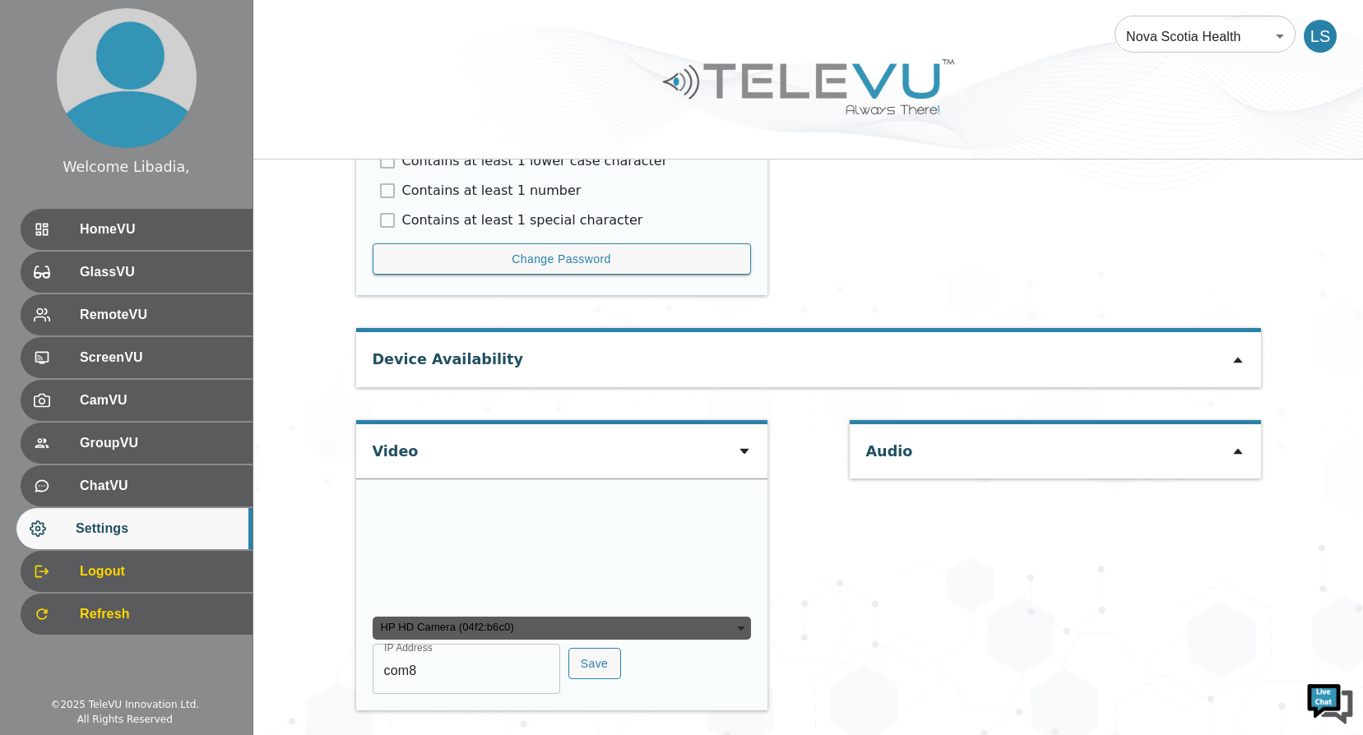
click at [1233, 445] on icon at bounding box center [1237, 451] width 13 height 13
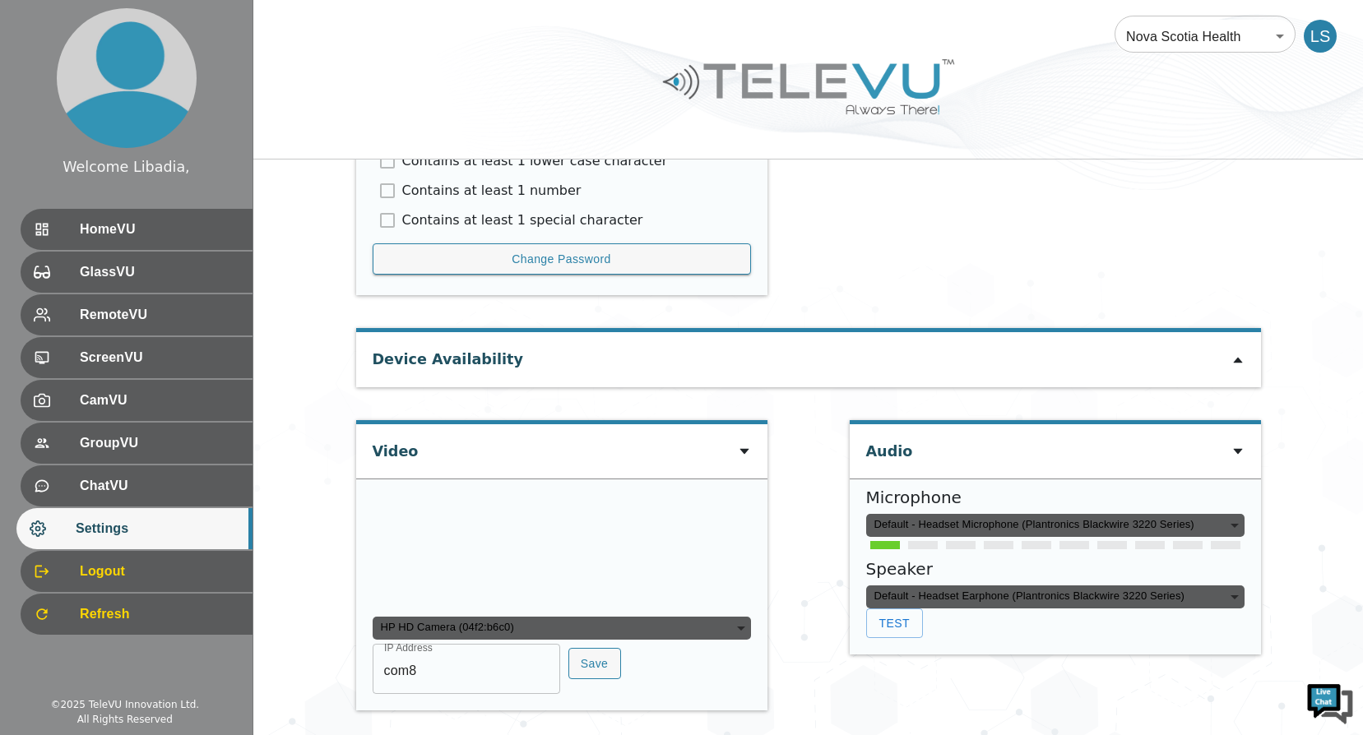
scroll to position [868, 0]
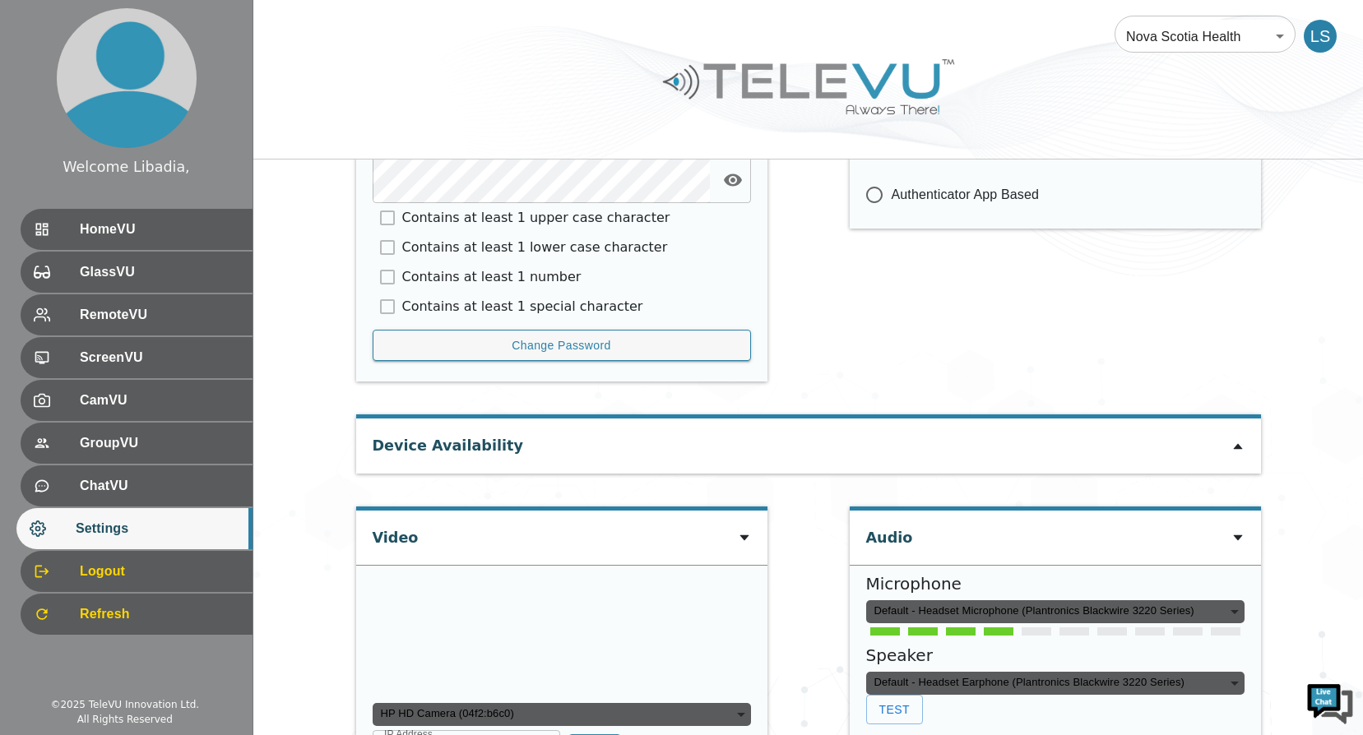
click at [1235, 612] on div "Default - Headset Microphone (Plantronics Blackwire 3220 Series)" at bounding box center [1055, 611] width 378 height 23
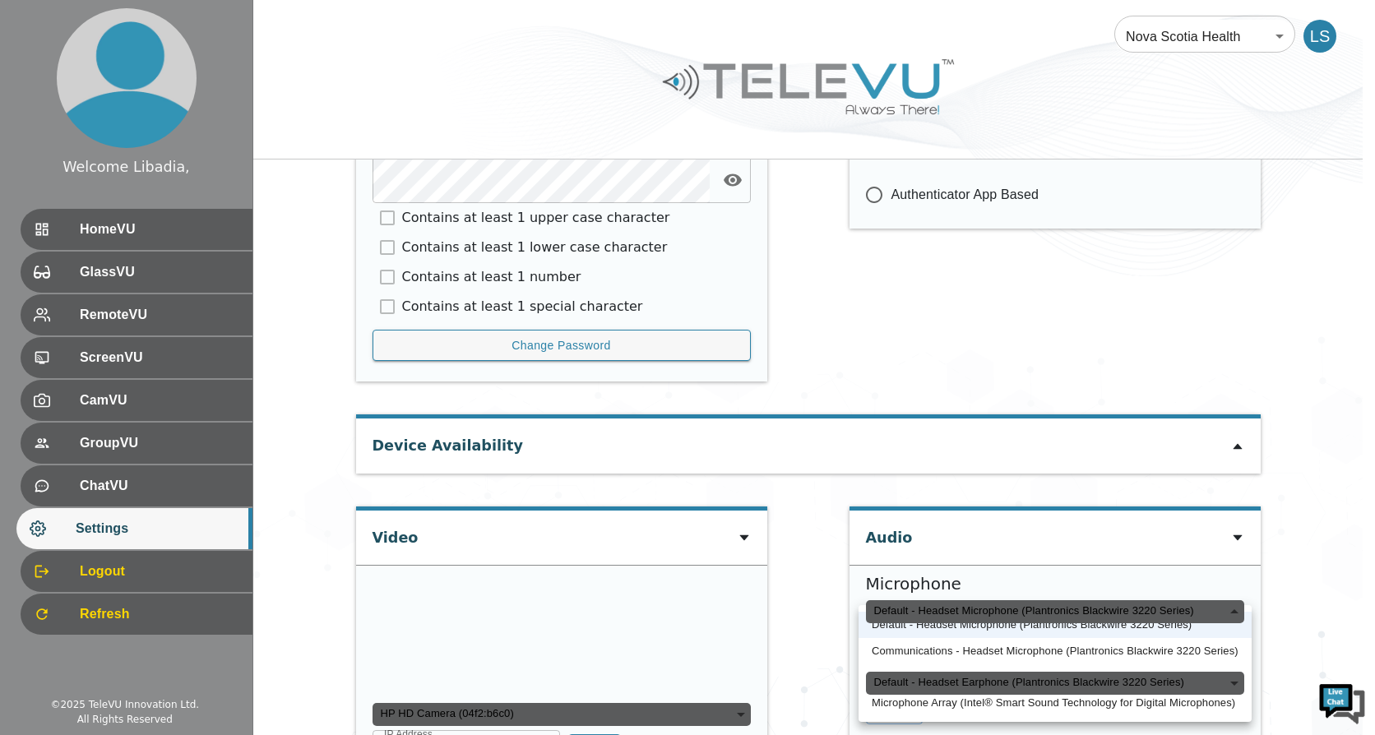
click at [1181, 308] on div at bounding box center [687, 367] width 1375 height 735
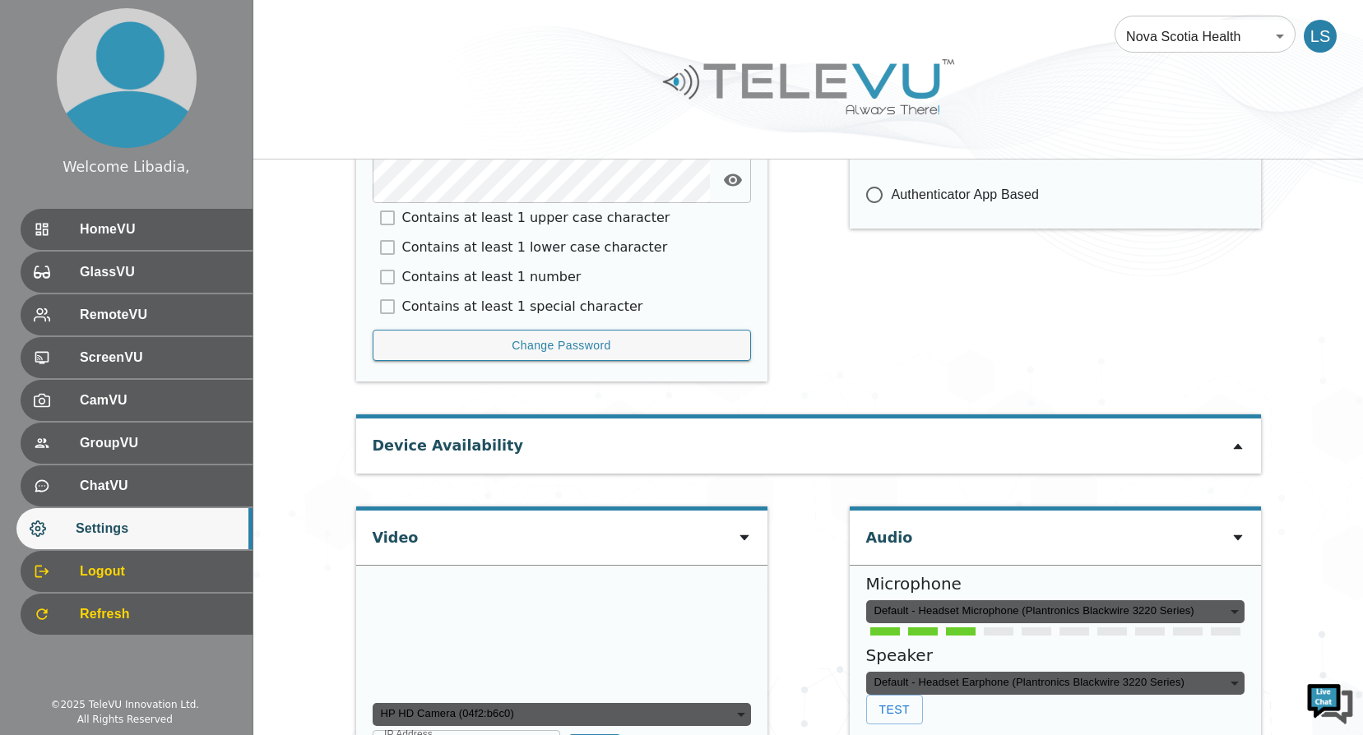
click at [1235, 537] on icon at bounding box center [1237, 538] width 9 height 6
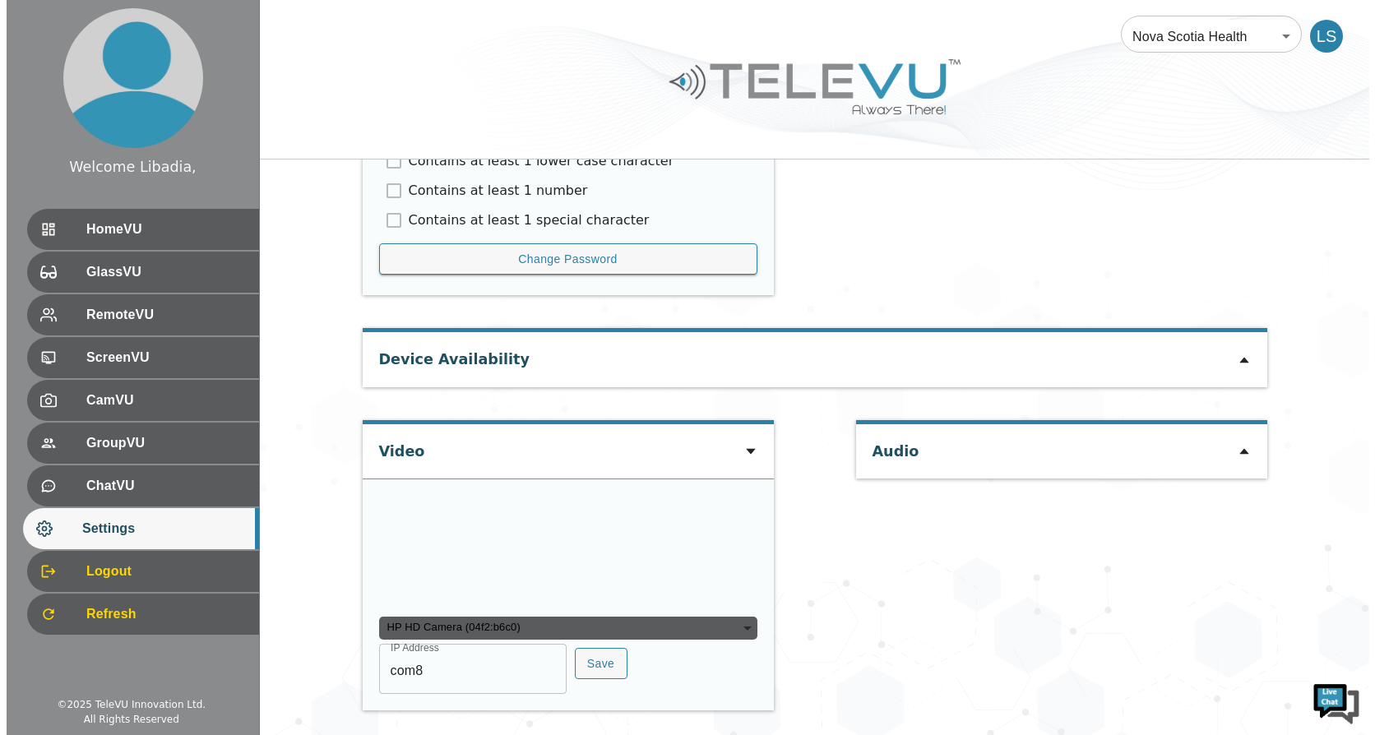
scroll to position [1115, 0]
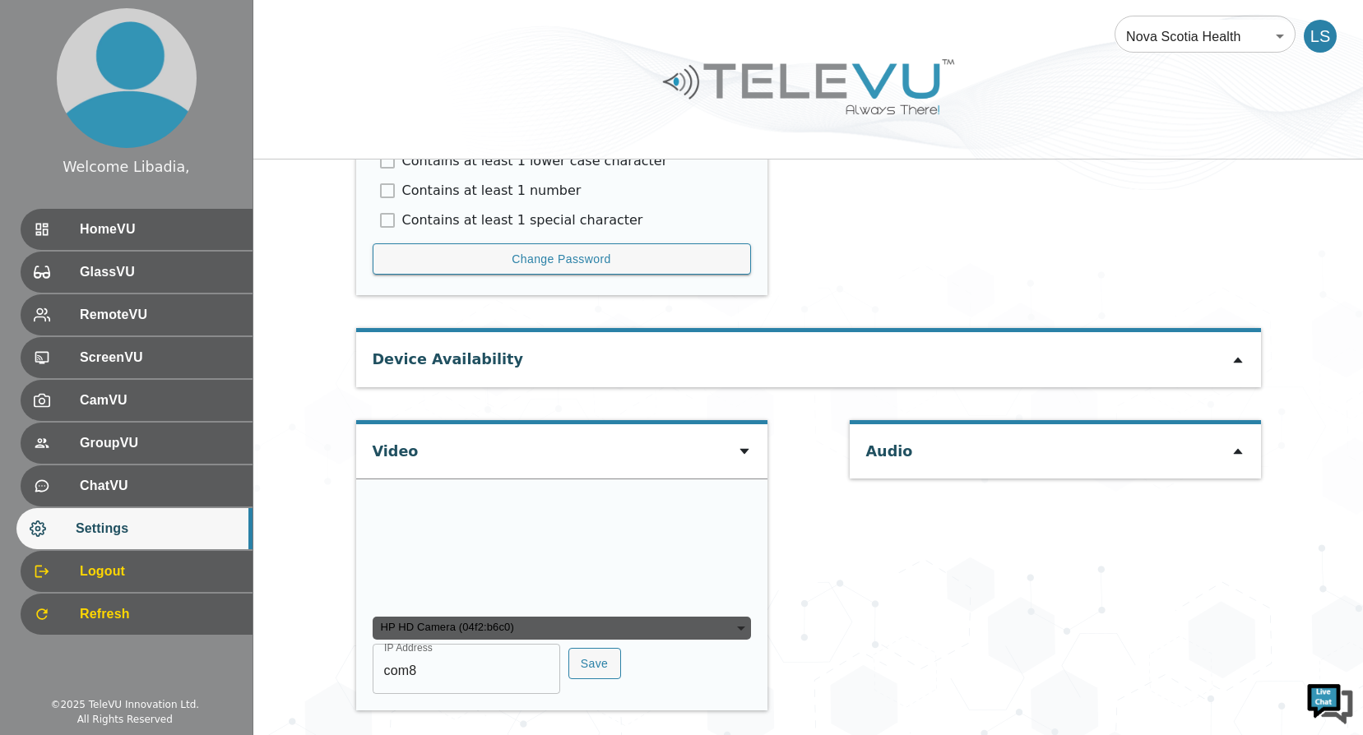
drag, startPoint x: 655, startPoint y: 625, endPoint x: 624, endPoint y: 636, distance: 32.2
click at [655, 626] on div "HP HD Camera (04f2:b6c0)" at bounding box center [561, 628] width 378 height 23
